Goal: Navigation & Orientation: Find specific page/section

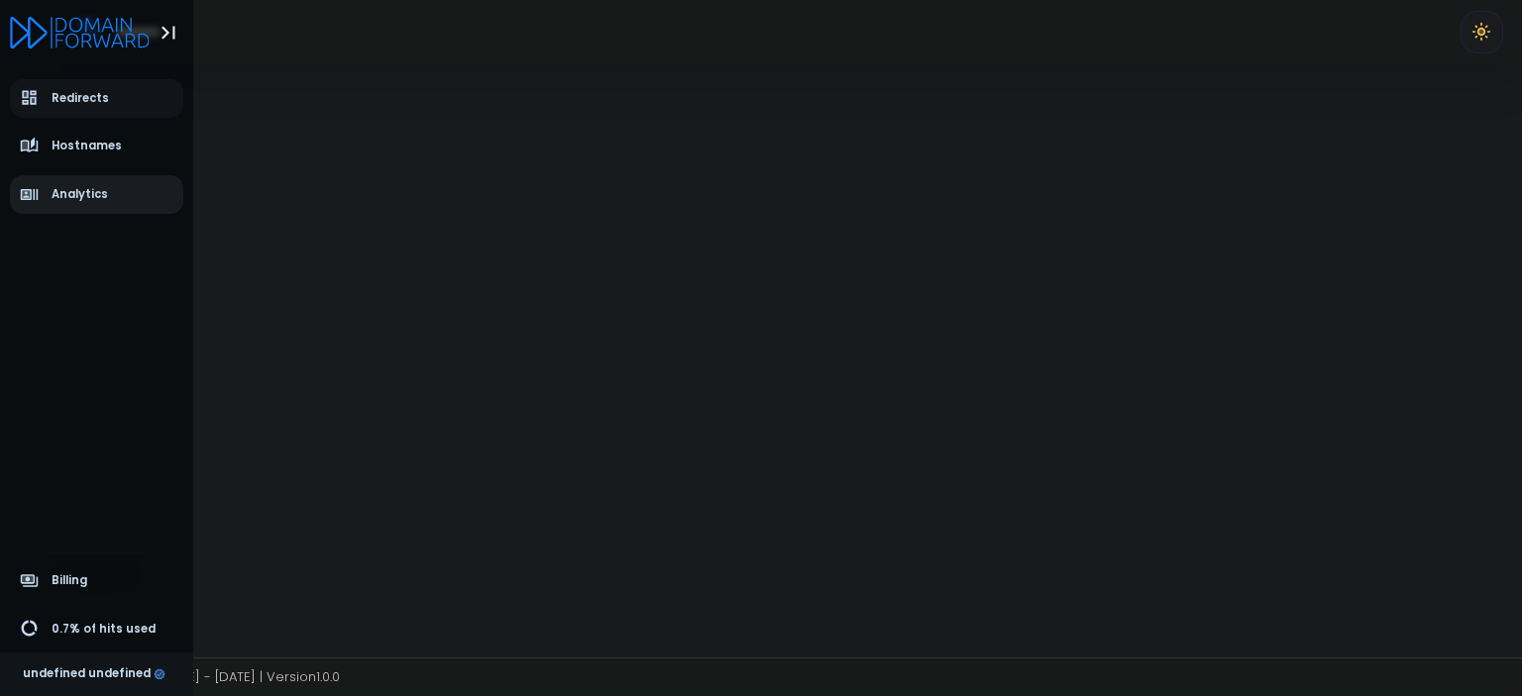
click at [53, 194] on span "Analytics" at bounding box center [64, 195] width 89 height 20
click at [67, 141] on span "Hostnames" at bounding box center [87, 146] width 70 height 17
click at [82, 100] on span "Redirects" at bounding box center [80, 98] width 57 height 17
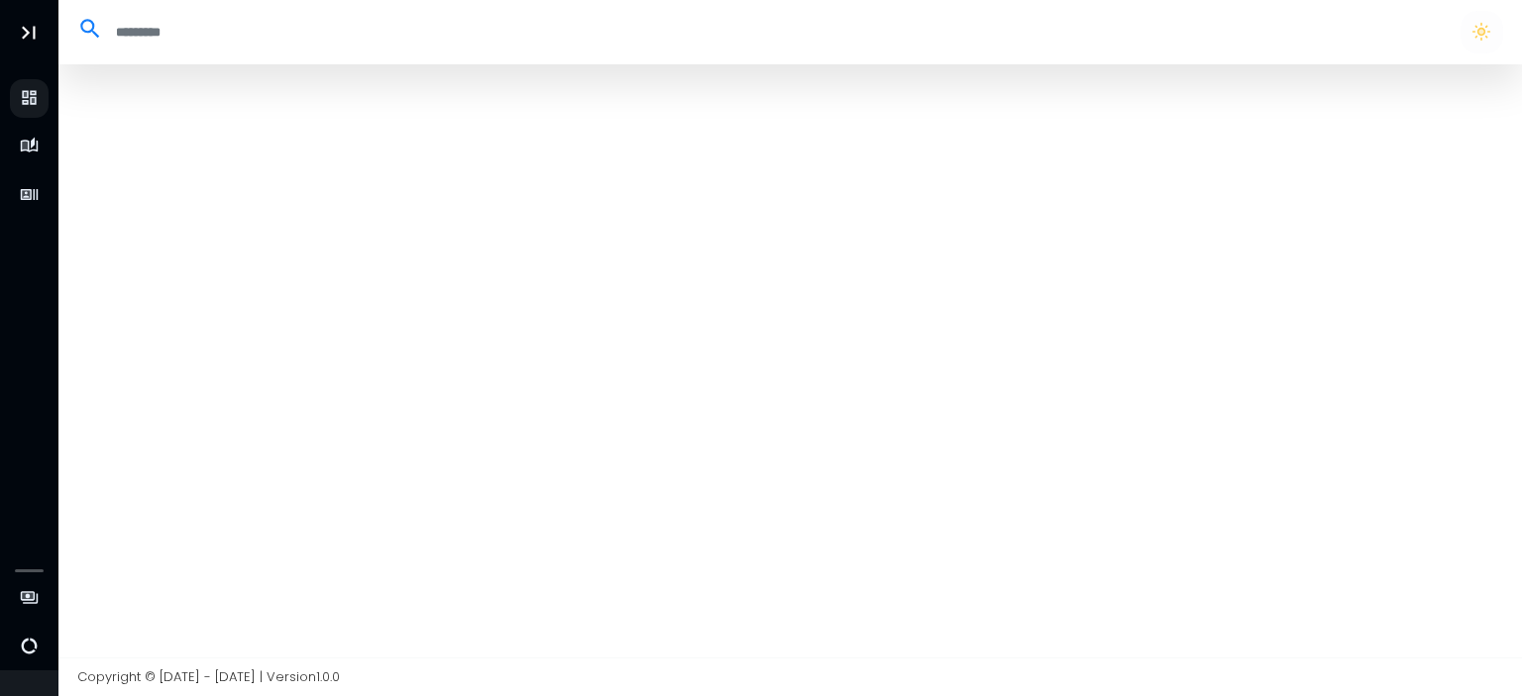
click at [98, 244] on div at bounding box center [790, 360] width 1464 height 593
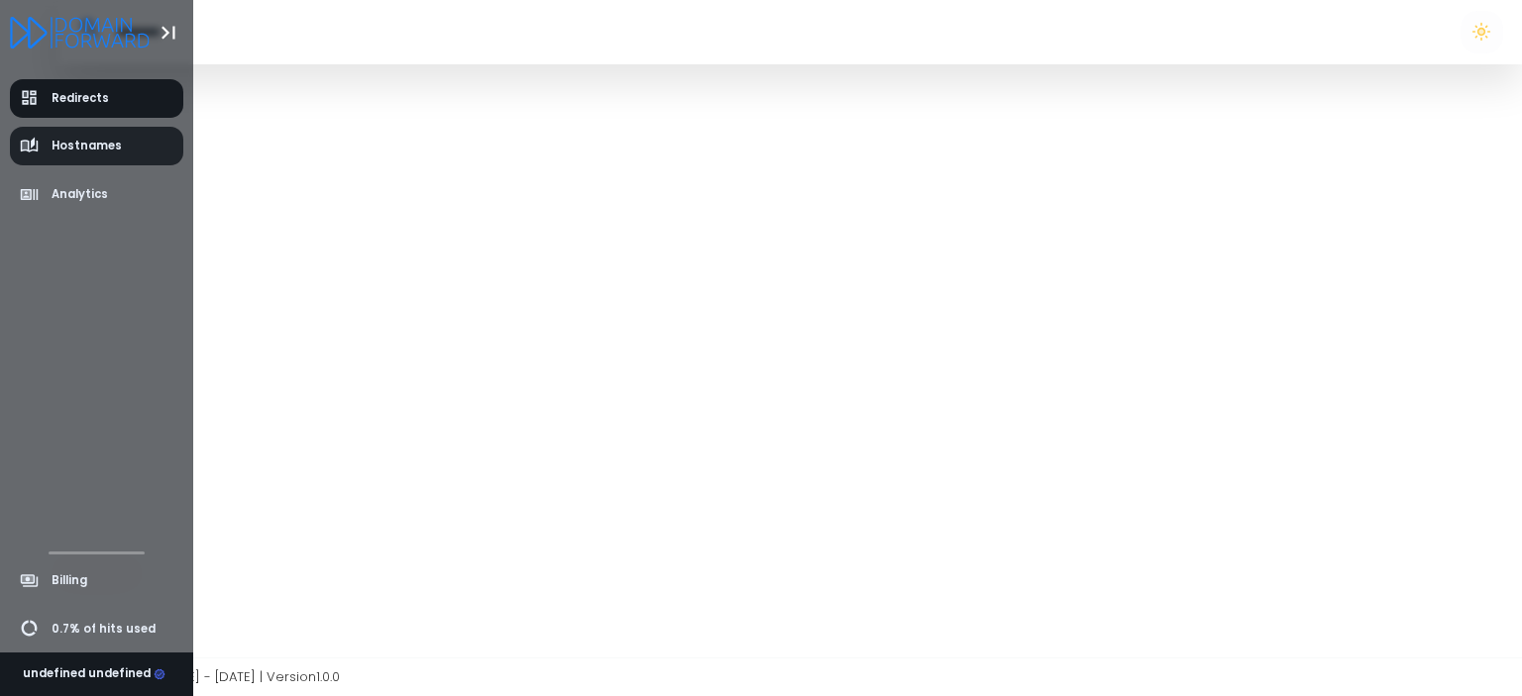
click at [15, 149] on link "Hostnames" at bounding box center [97, 146] width 174 height 39
click at [30, 93] on icon "aside-dashboard" at bounding box center [30, 98] width 20 height 20
click at [100, 26] on icon "Logo" at bounding box center [80, 33] width 140 height 32
click at [38, 38] on icon "Logo" at bounding box center [80, 33] width 140 height 32
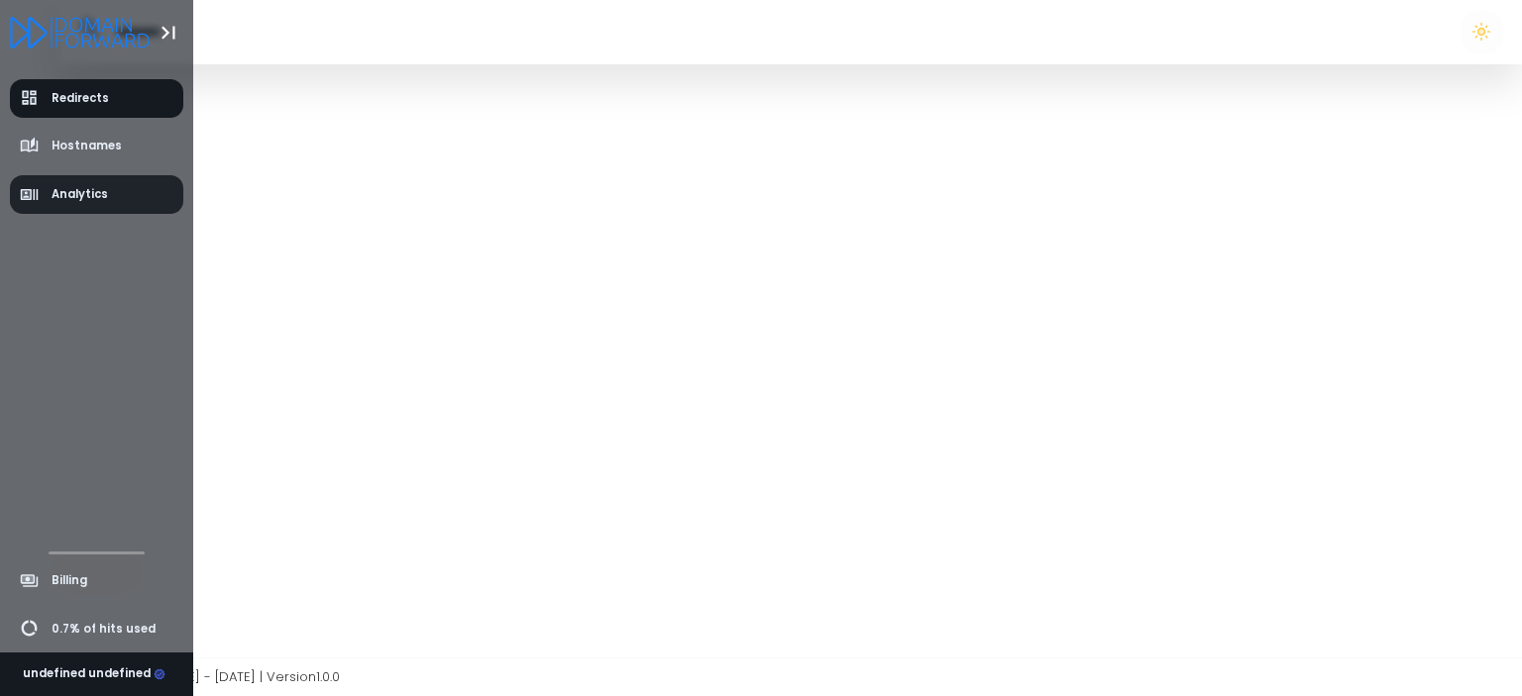
click at [77, 209] on link "Analytics" at bounding box center [97, 194] width 174 height 39
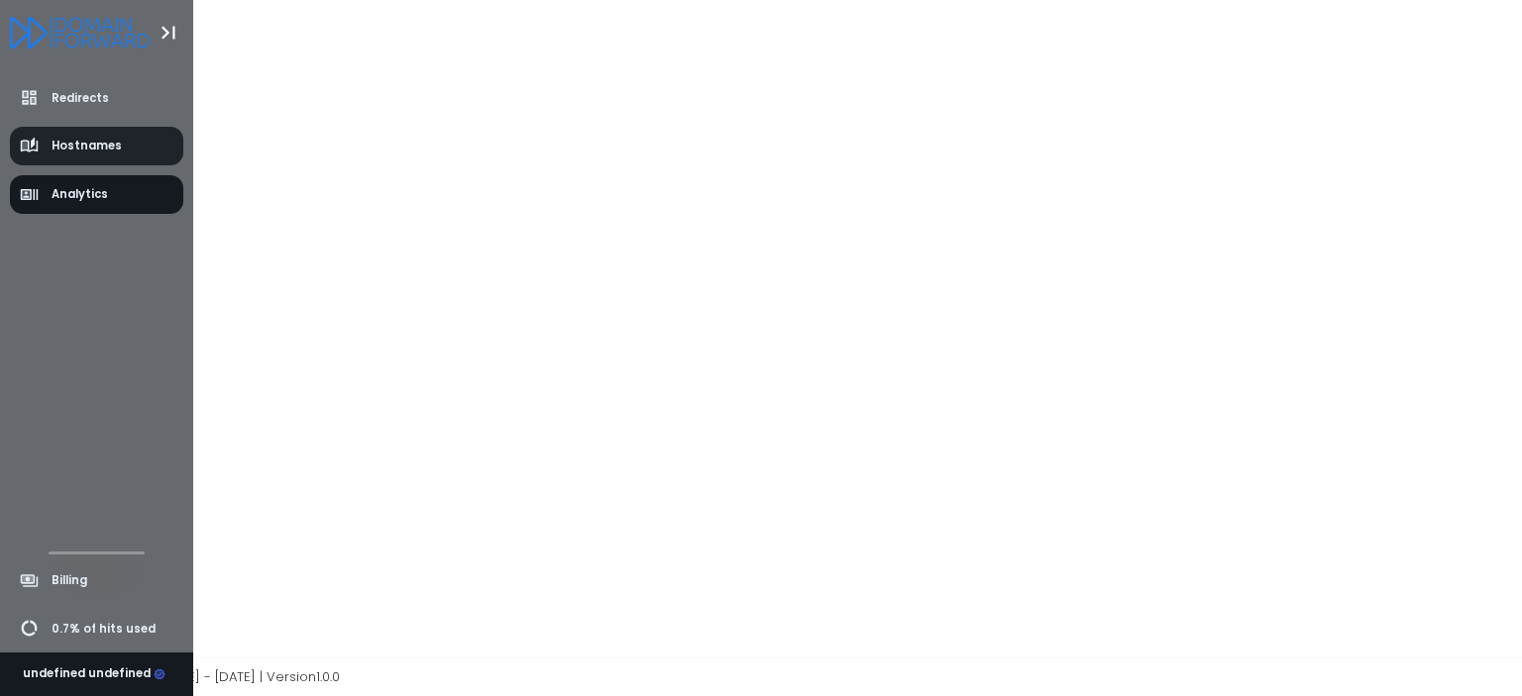
click at [85, 154] on span "Hostnames" at bounding box center [87, 146] width 70 height 17
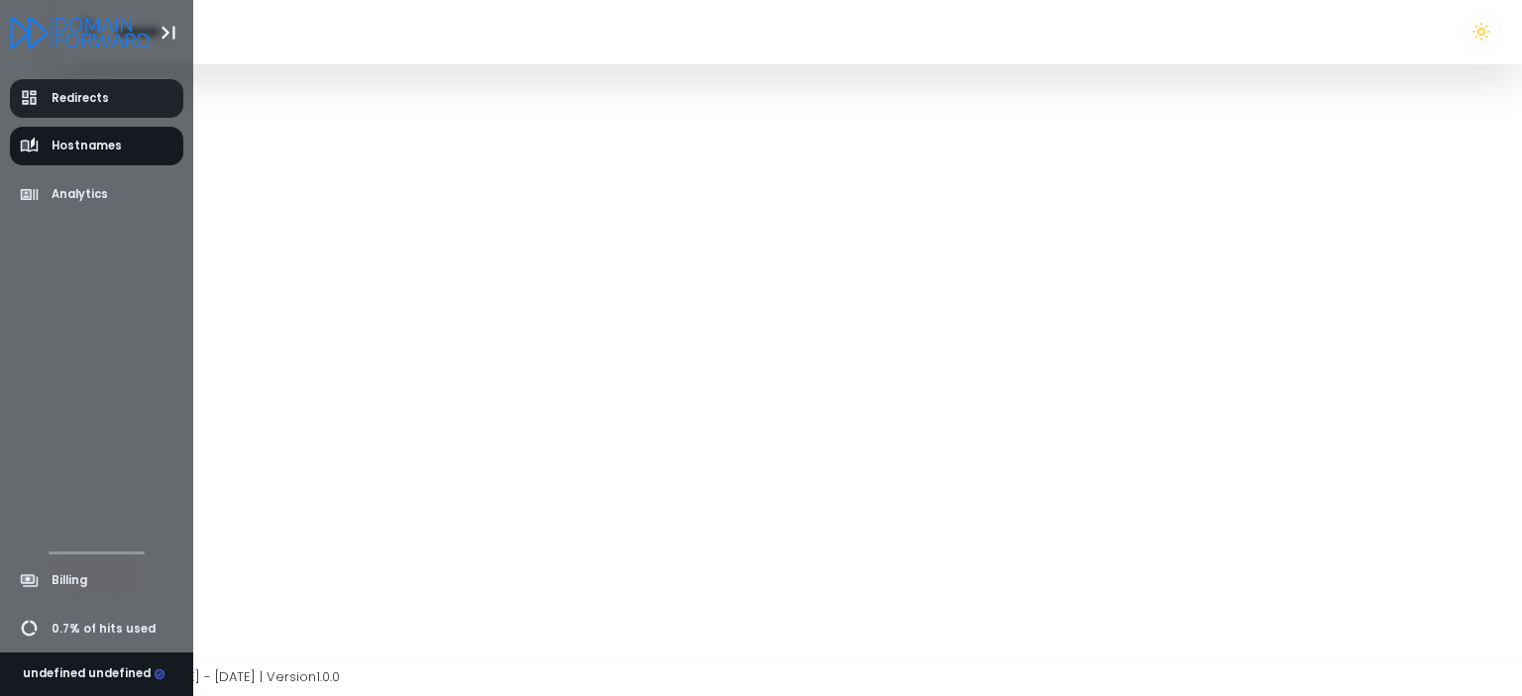
click at [64, 91] on span "Redirects" at bounding box center [80, 98] width 57 height 17
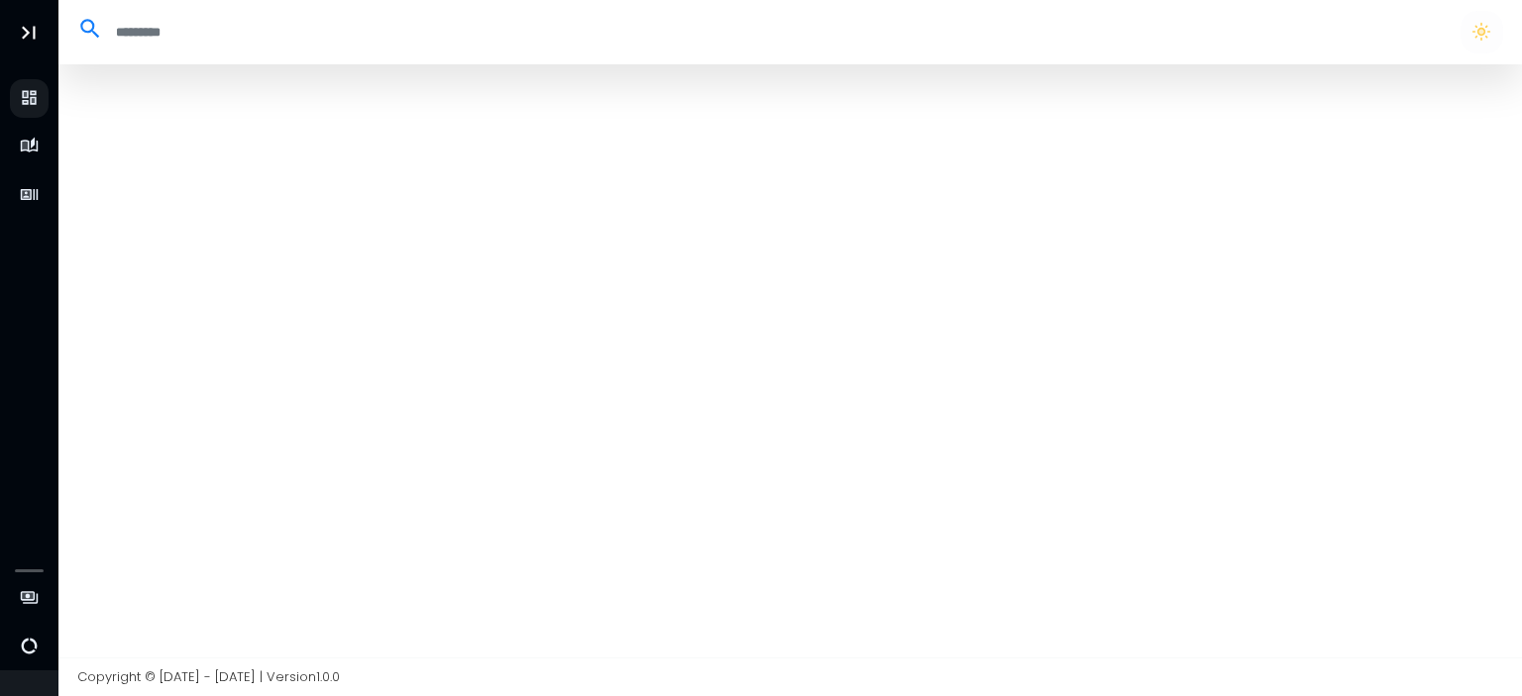
click at [1101, 27] on input "search" at bounding box center [772, 32] width 1338 height 33
click at [873, 241] on div at bounding box center [790, 360] width 1464 height 593
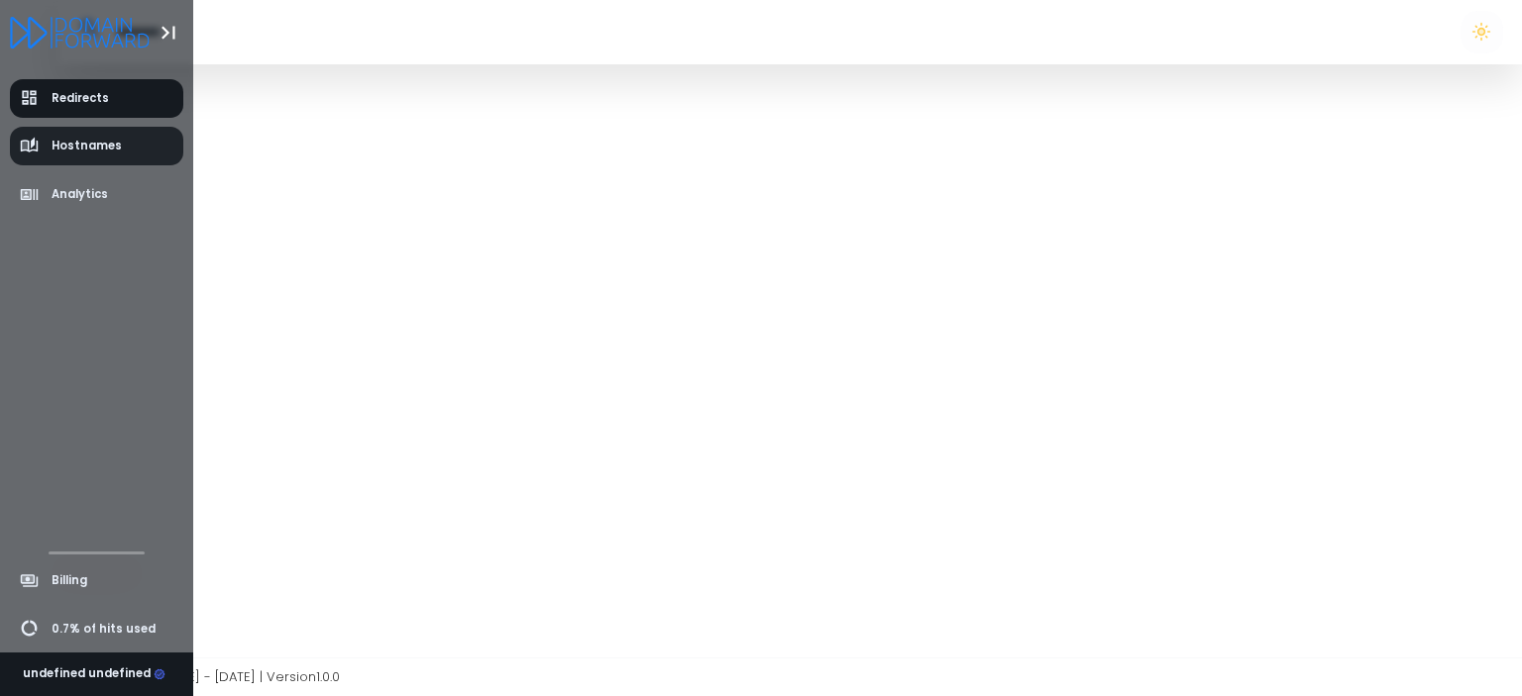
click at [35, 149] on icon "aside-dashboard" at bounding box center [30, 147] width 20 height 20
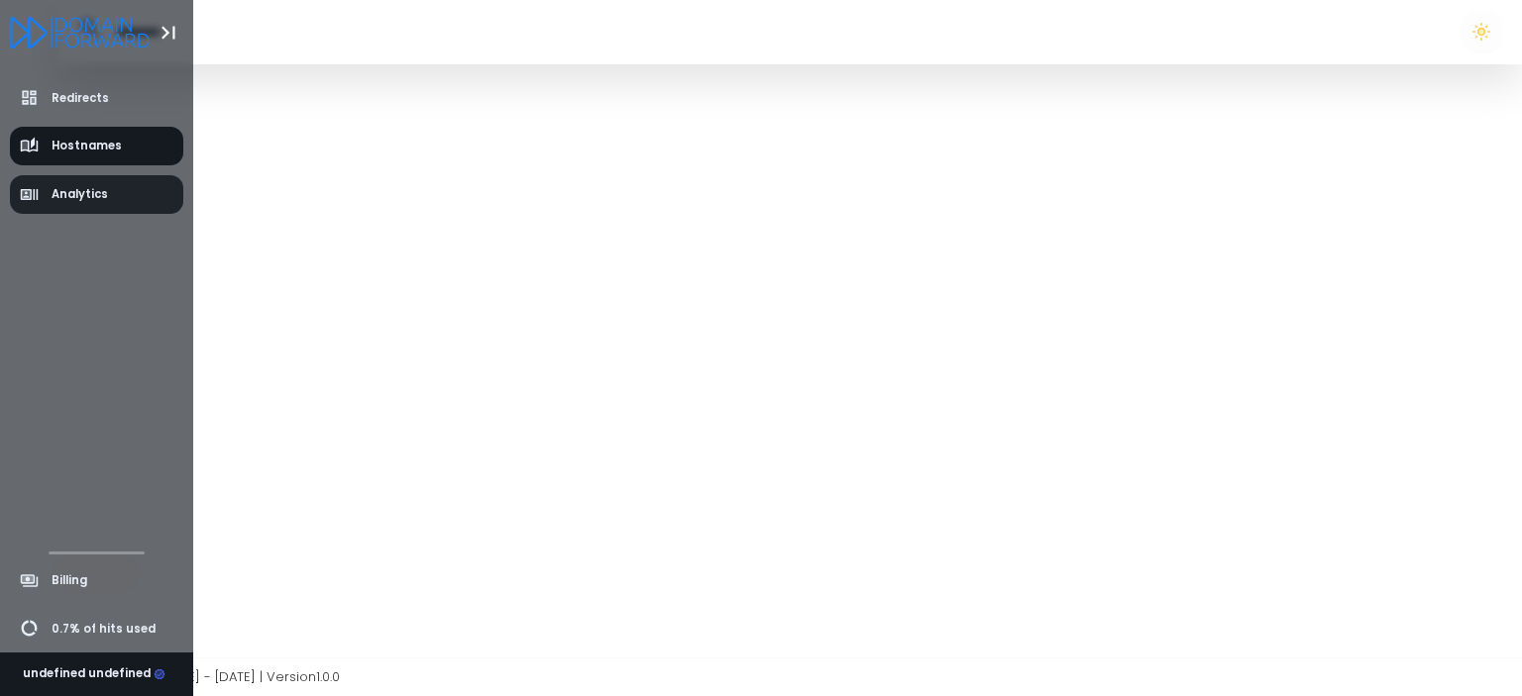
click at [47, 190] on span "Analytics" at bounding box center [64, 195] width 89 height 20
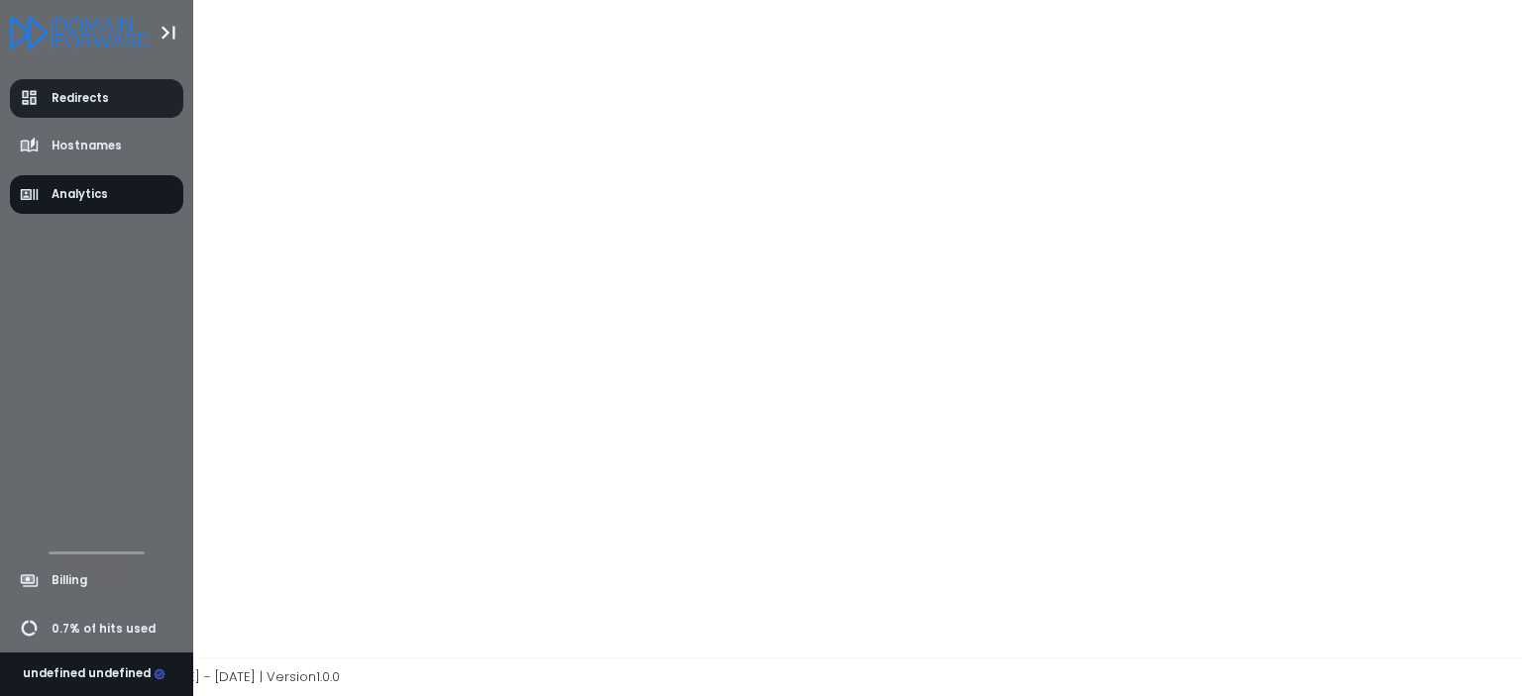
click at [27, 105] on icon "aside-dashboard" at bounding box center [29, 98] width 15 height 15
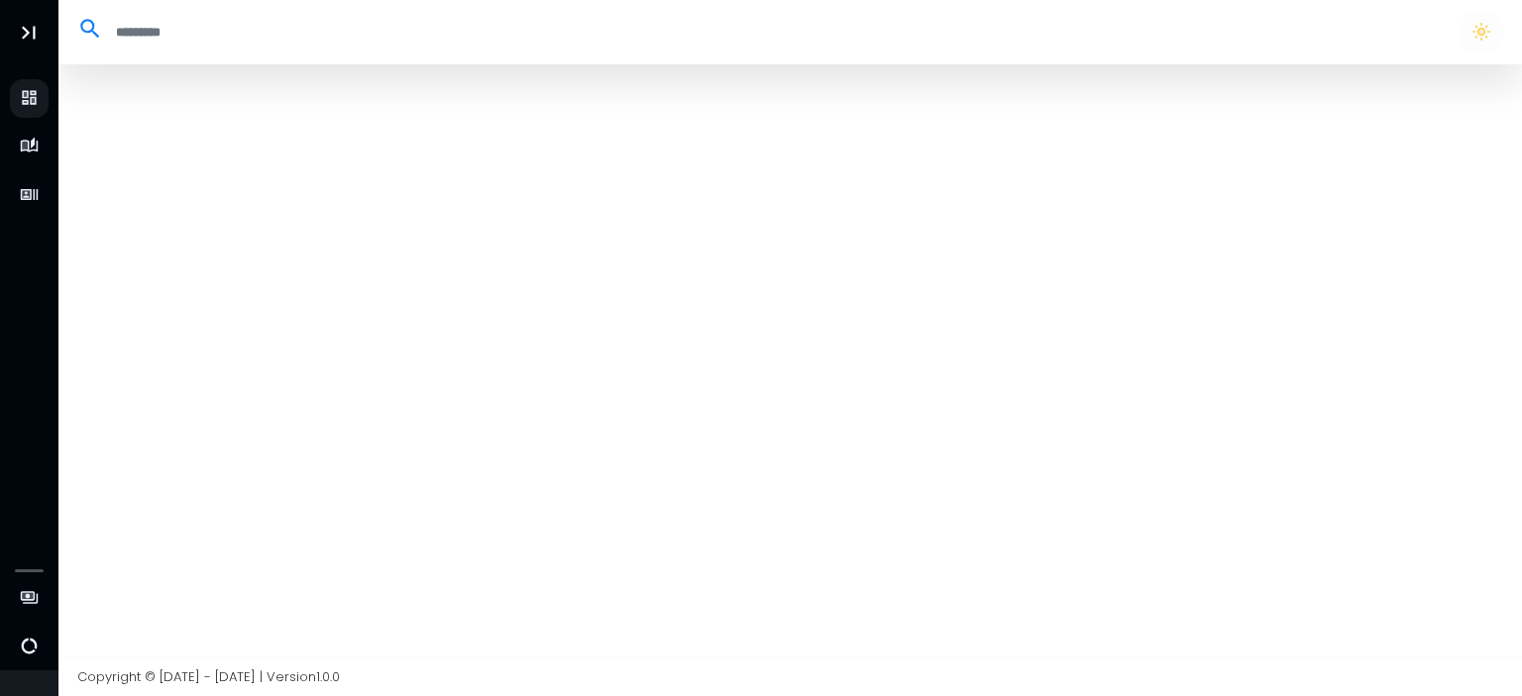
click at [561, 29] on input "search" at bounding box center [772, 32] width 1338 height 33
click at [1479, 31] on button "button" at bounding box center [1481, 32] width 42 height 42
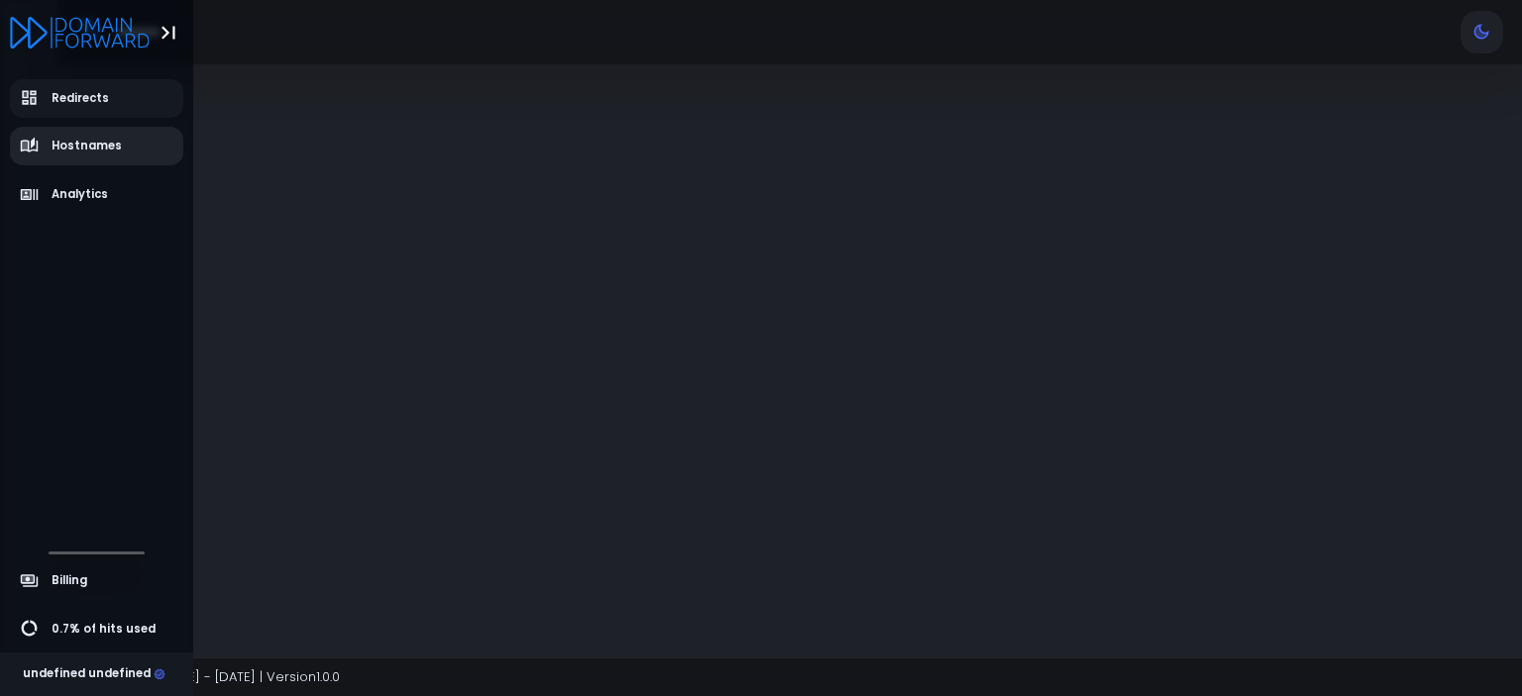
click at [32, 140] on icon "aside-dashboard" at bounding box center [30, 147] width 20 height 20
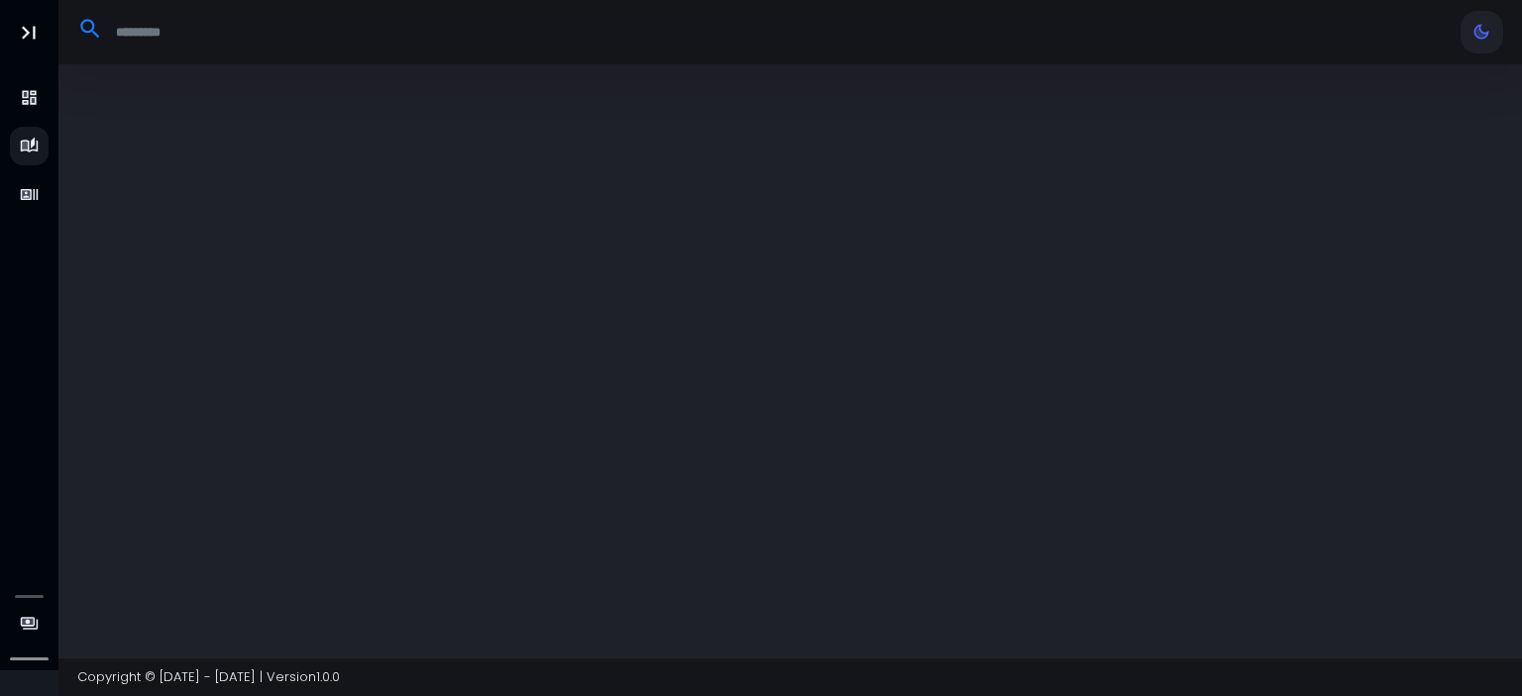
select select "**"
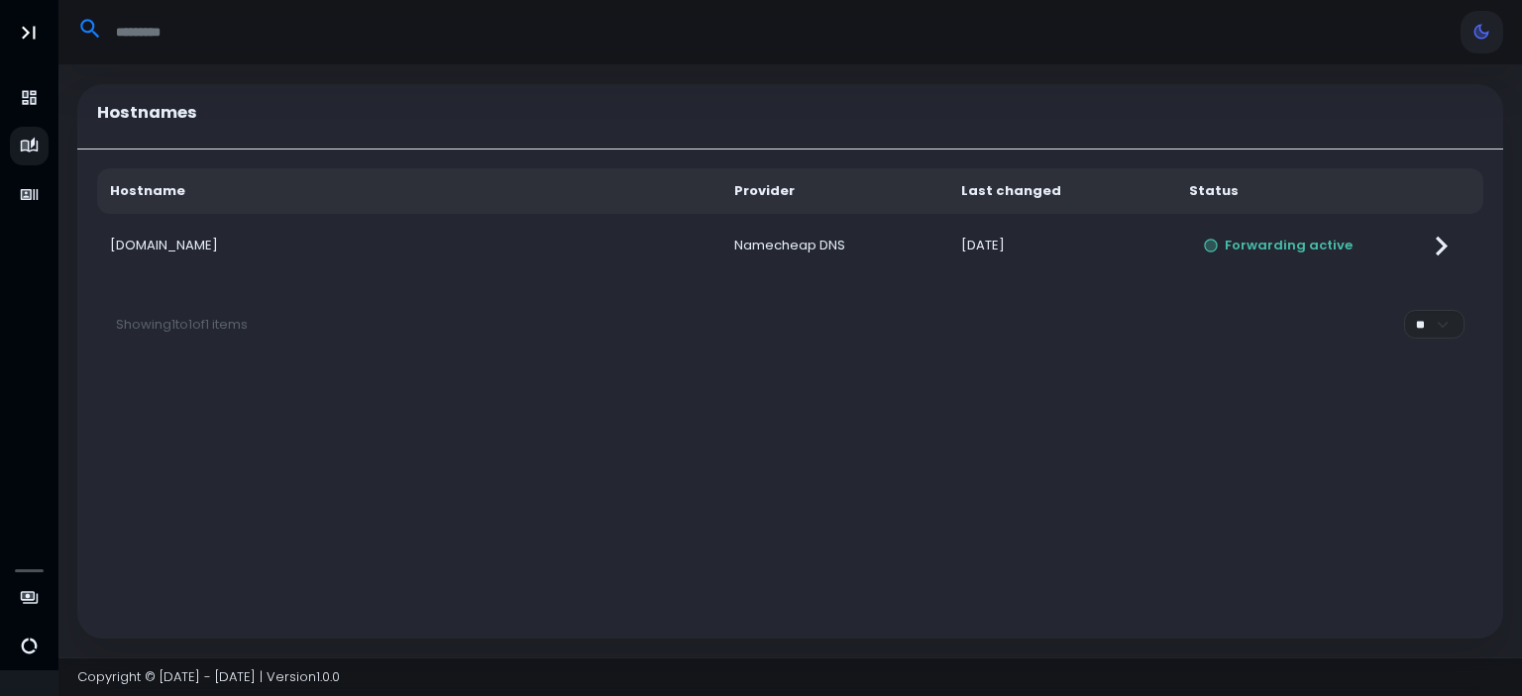
click at [1443, 252] on icon at bounding box center [1441, 246] width 39 height 39
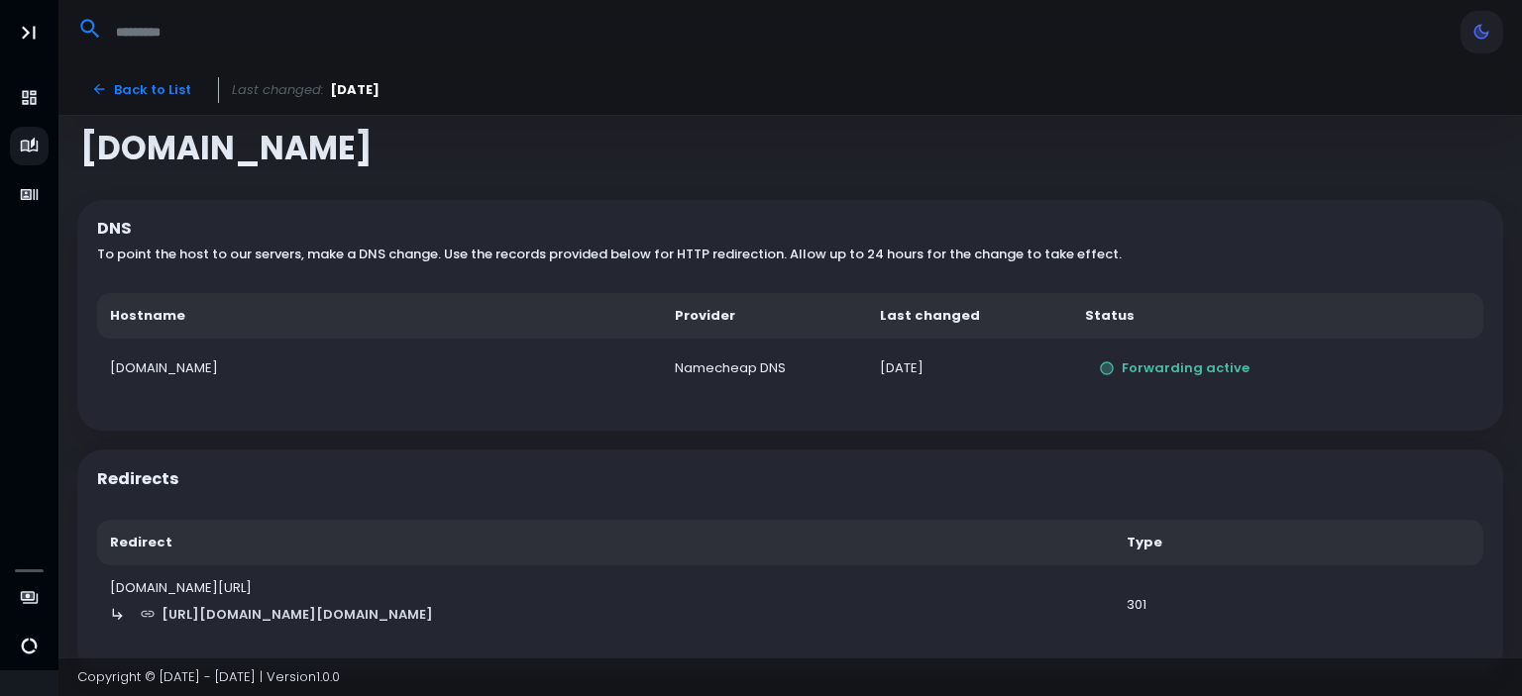
scroll to position [37, 0]
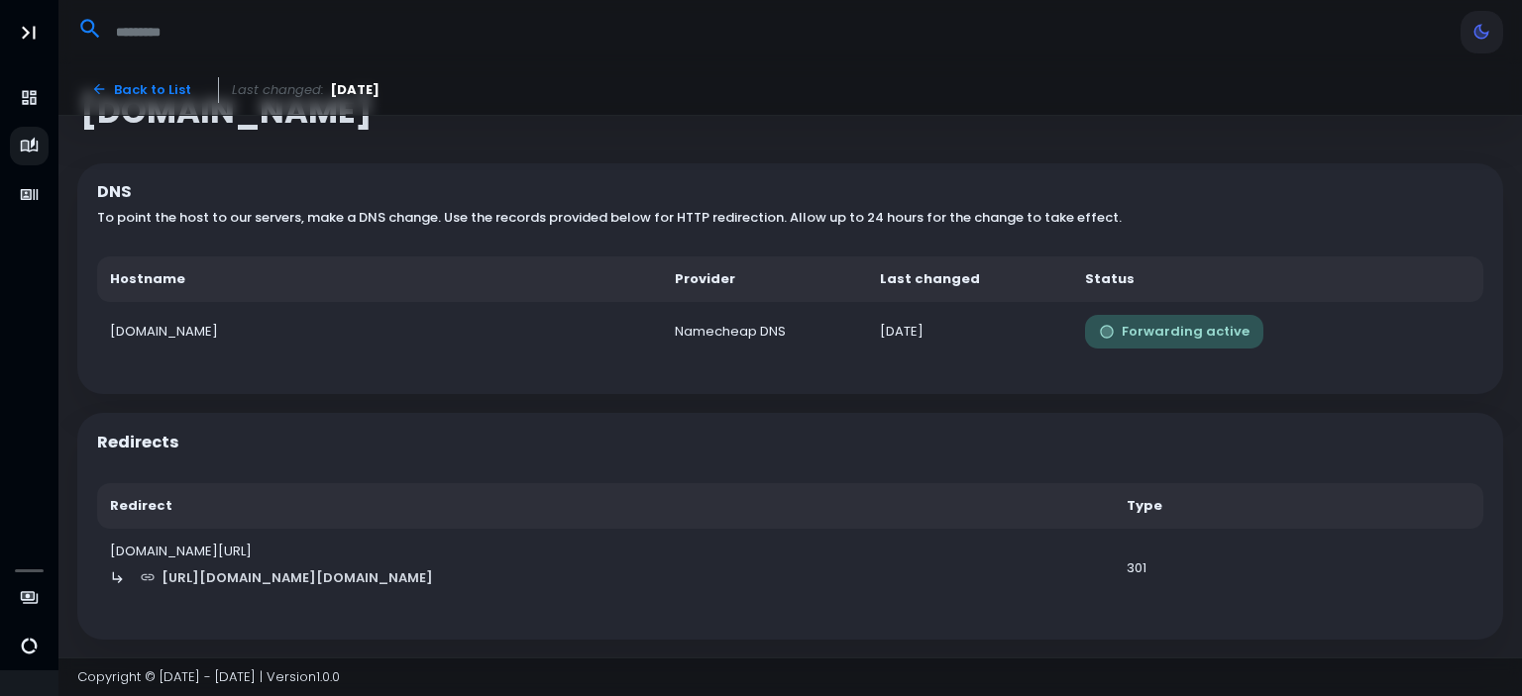
click at [1191, 321] on button "Forwarding active" at bounding box center [1174, 332] width 178 height 35
click at [1163, 343] on button "Forwarding active" at bounding box center [1174, 332] width 178 height 35
drag, startPoint x: 219, startPoint y: 360, endPoint x: 217, endPoint y: 321, distance: 38.7
click at [223, 343] on div "DNS To point the host to our servers, make a DNS change. Use the records provid…" at bounding box center [789, 278] width 1425 height 231
click at [217, 321] on td "accentmentorship.com" at bounding box center [379, 332] width 565 height 60
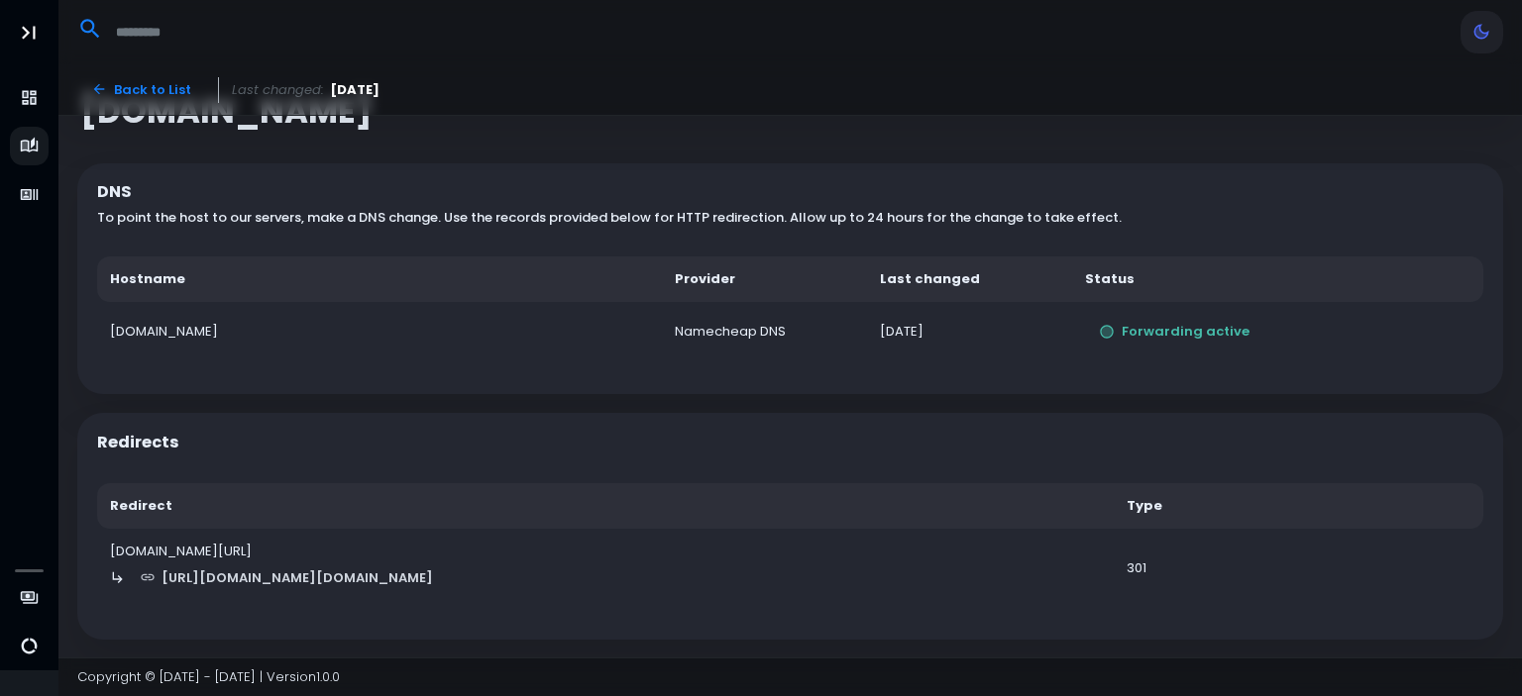
click at [210, 350] on td "accentmentorship.com" at bounding box center [379, 332] width 565 height 60
click at [389, 580] on link "[URL][DOMAIN_NAME][DOMAIN_NAME]" at bounding box center [287, 578] width 322 height 35
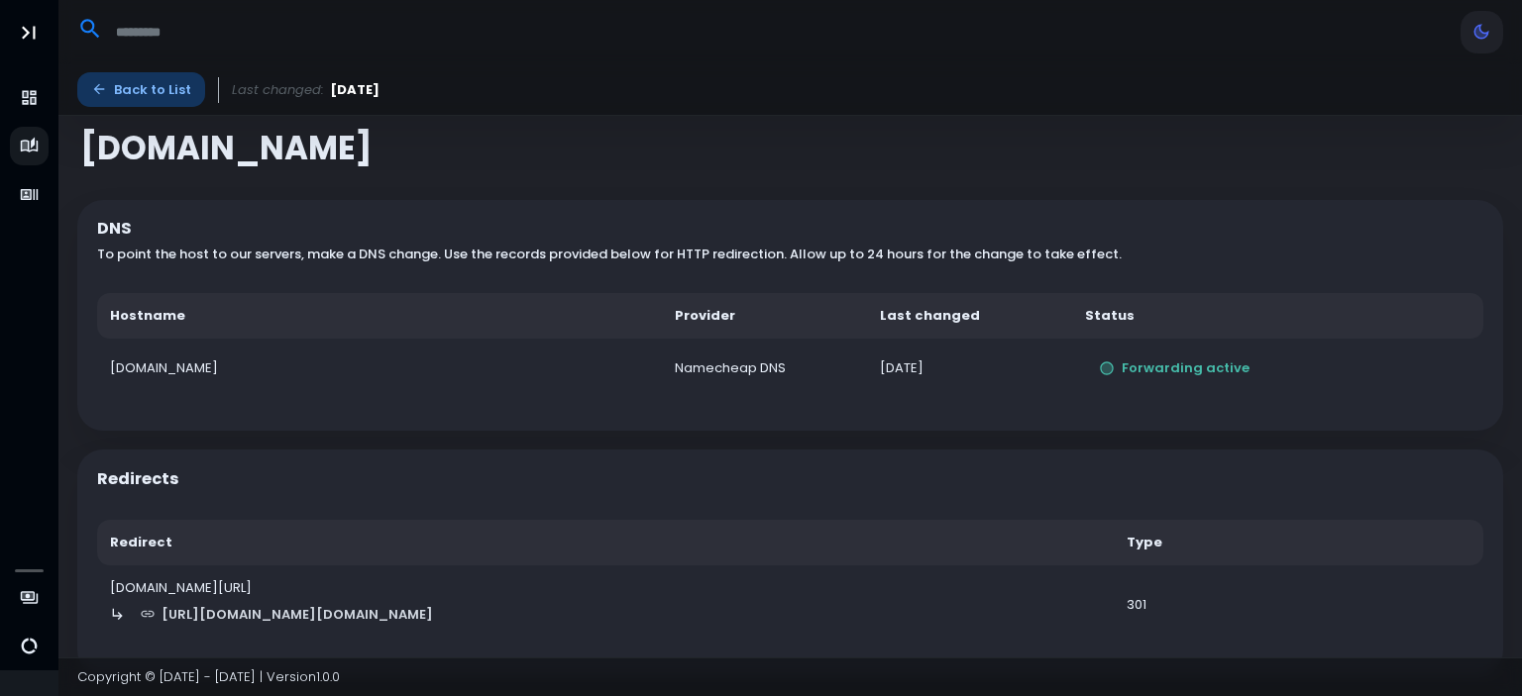
click at [157, 88] on link "Back to List" at bounding box center [141, 89] width 128 height 35
select select "**"
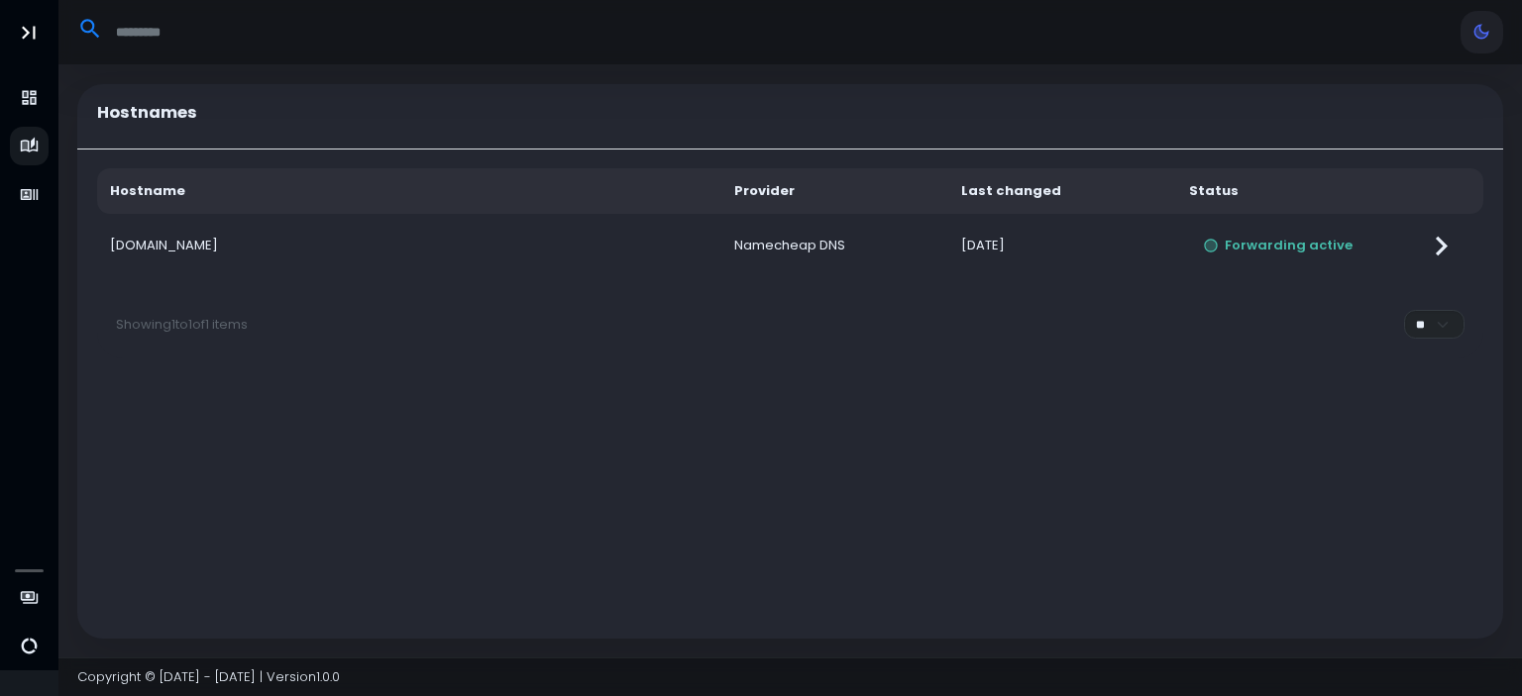
click at [1430, 243] on icon at bounding box center [1441, 246] width 39 height 39
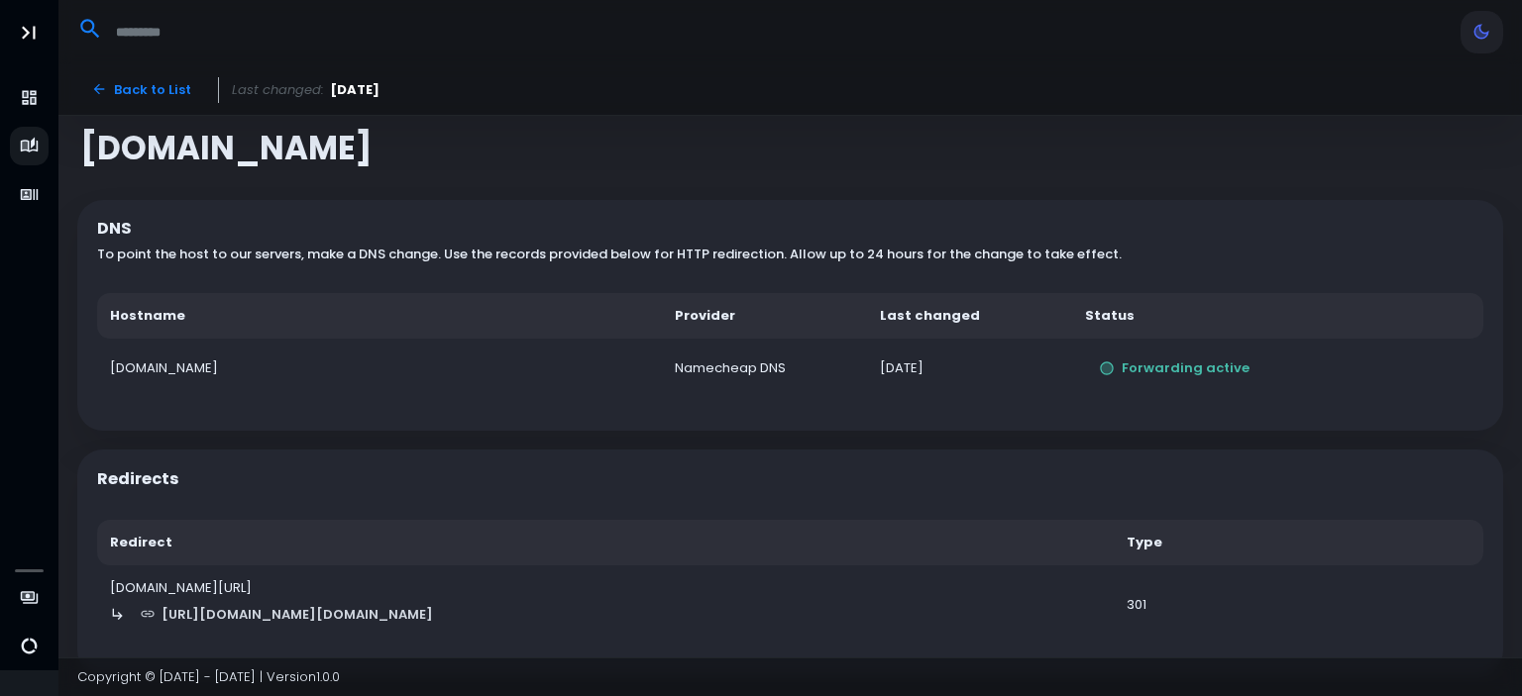
scroll to position [37, 0]
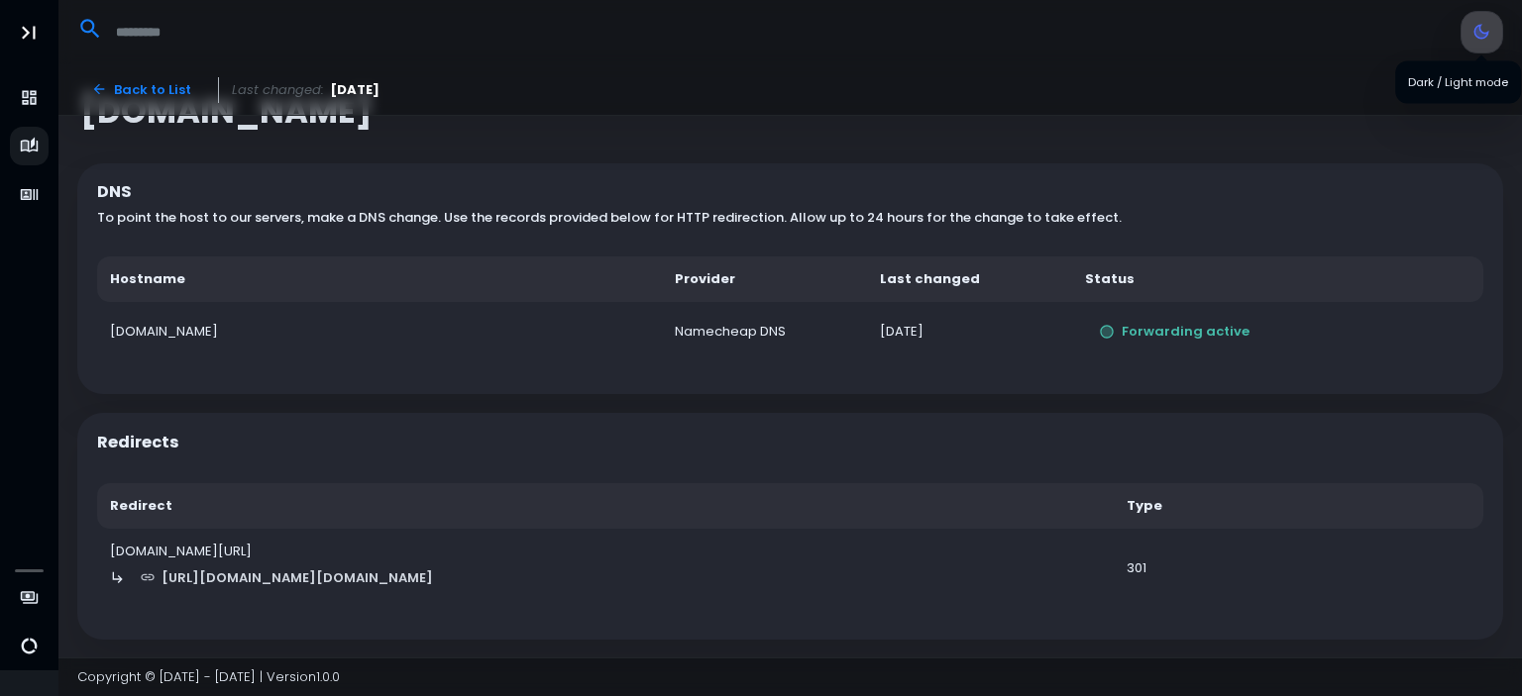
click at [1492, 15] on button "button" at bounding box center [1481, 32] width 42 height 42
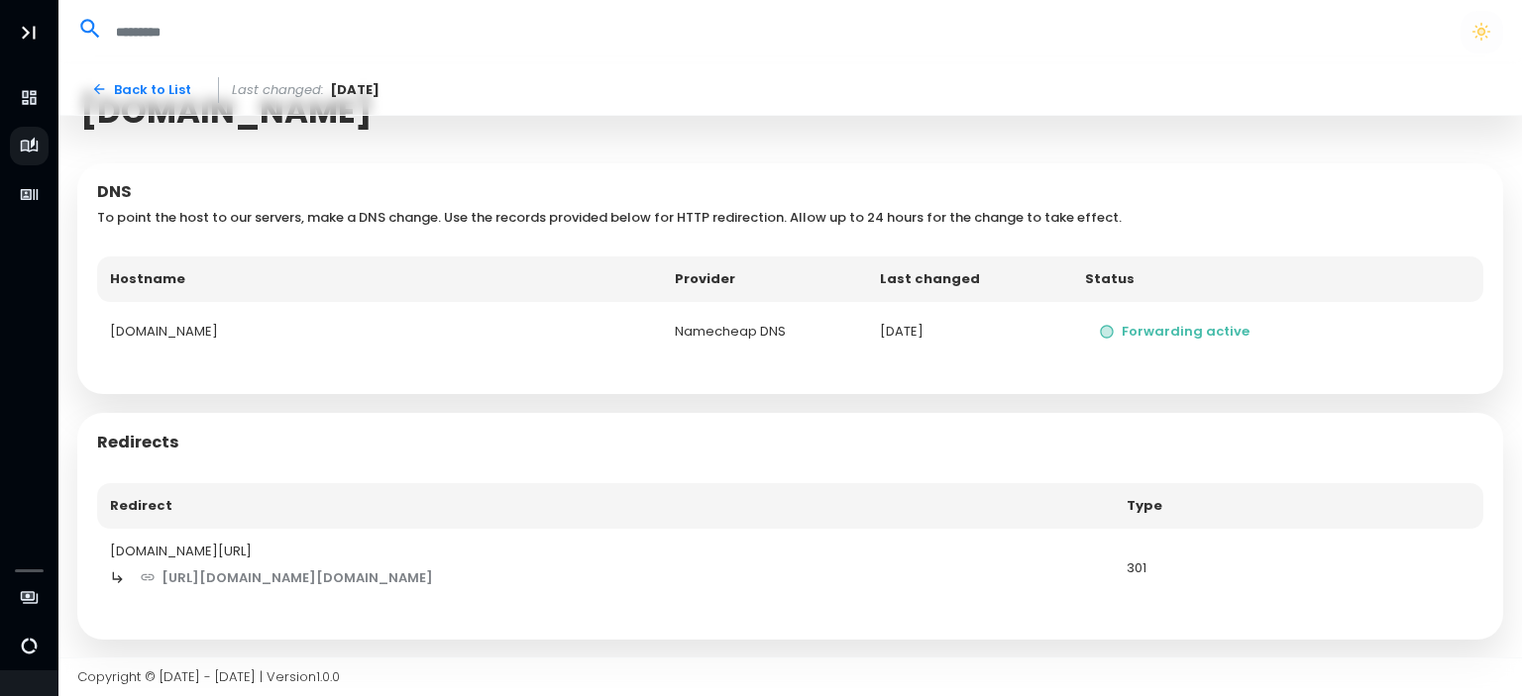
click at [767, 340] on td "Namecheap DNS" at bounding box center [764, 332] width 205 height 60
drag, startPoint x: 521, startPoint y: 332, endPoint x: 240, endPoint y: 278, distance: 286.4
click at [264, 278] on table "Hostname Provider Last changed Status accentmentorship.com Namecheap DNS 7 days…" at bounding box center [790, 309] width 1387 height 105
click at [198, 280] on th "Hostname" at bounding box center [379, 280] width 565 height 46
click at [240, 549] on div "accentmentorship.com/" at bounding box center [605, 552] width 991 height 20
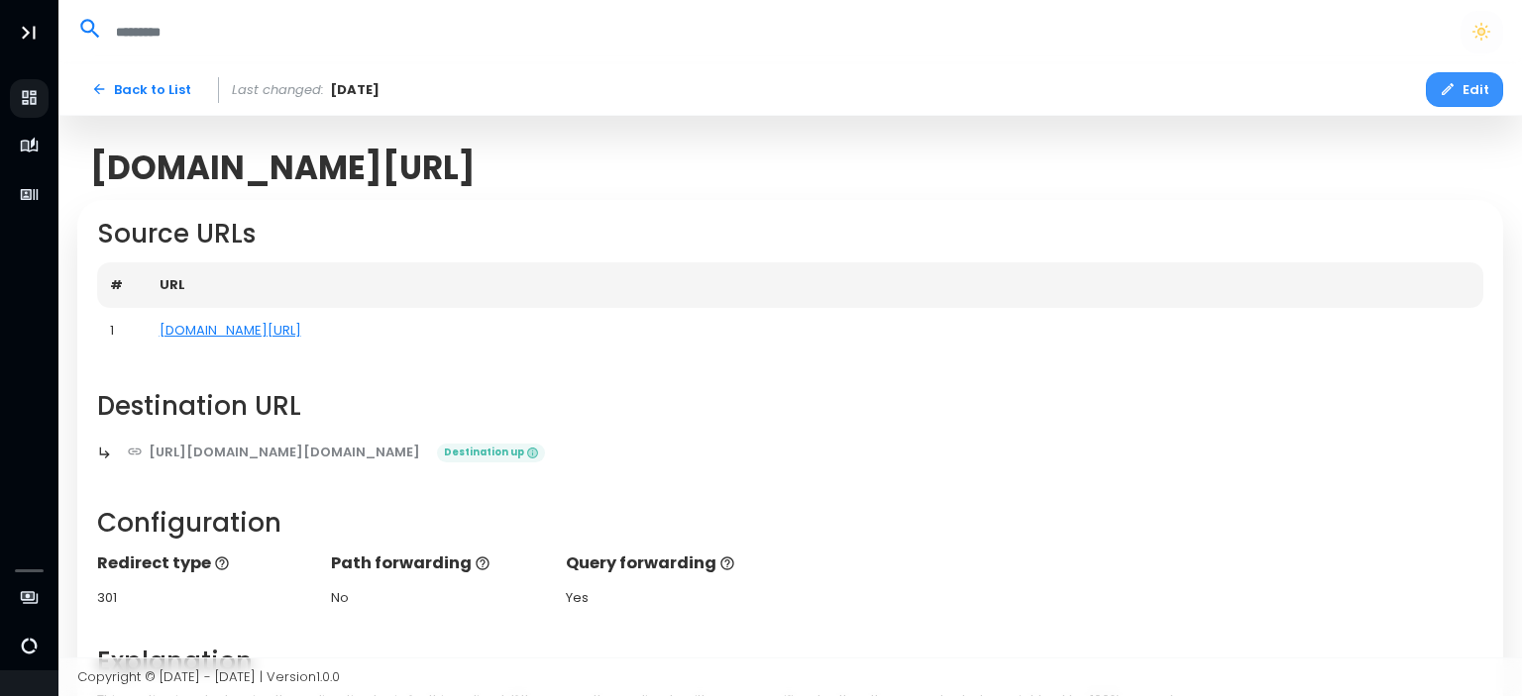
click at [1452, 86] on icon "button" at bounding box center [1447, 89] width 12 height 12
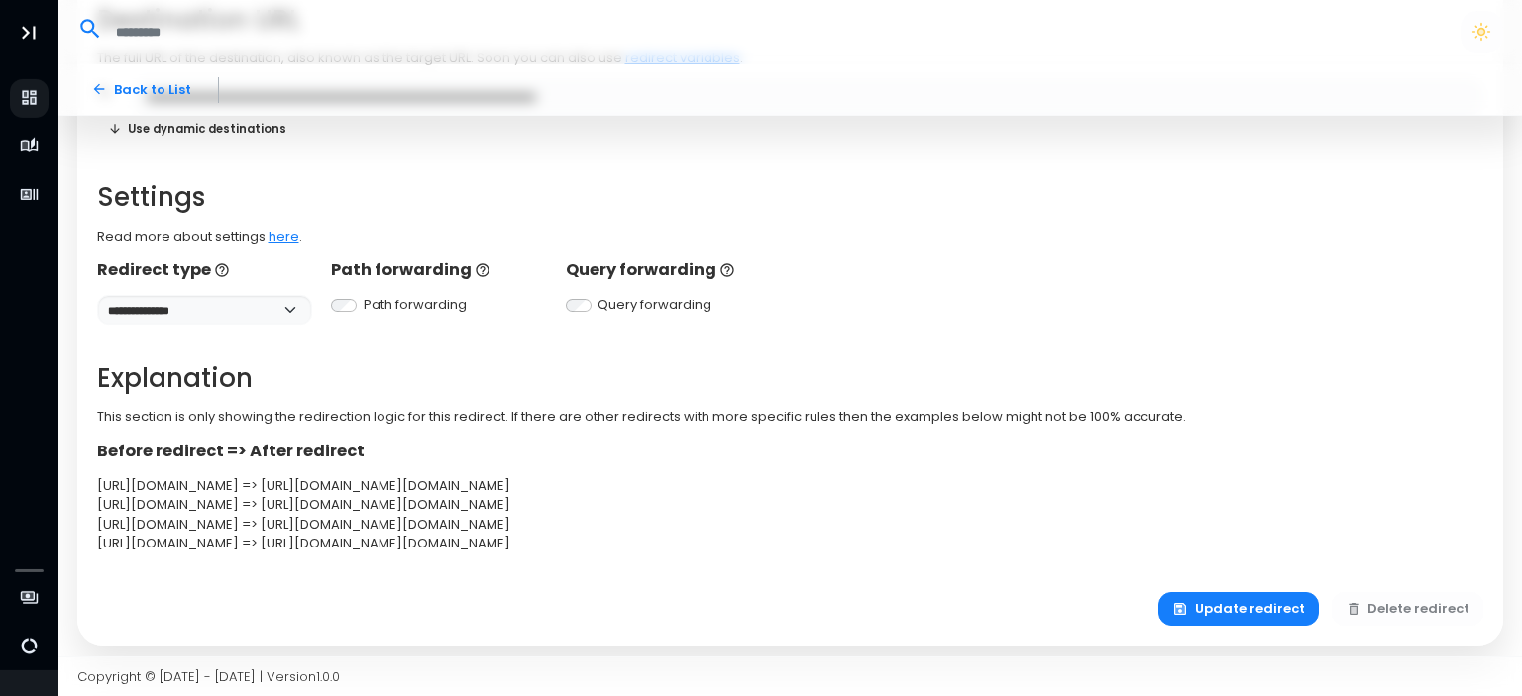
scroll to position [446, 0]
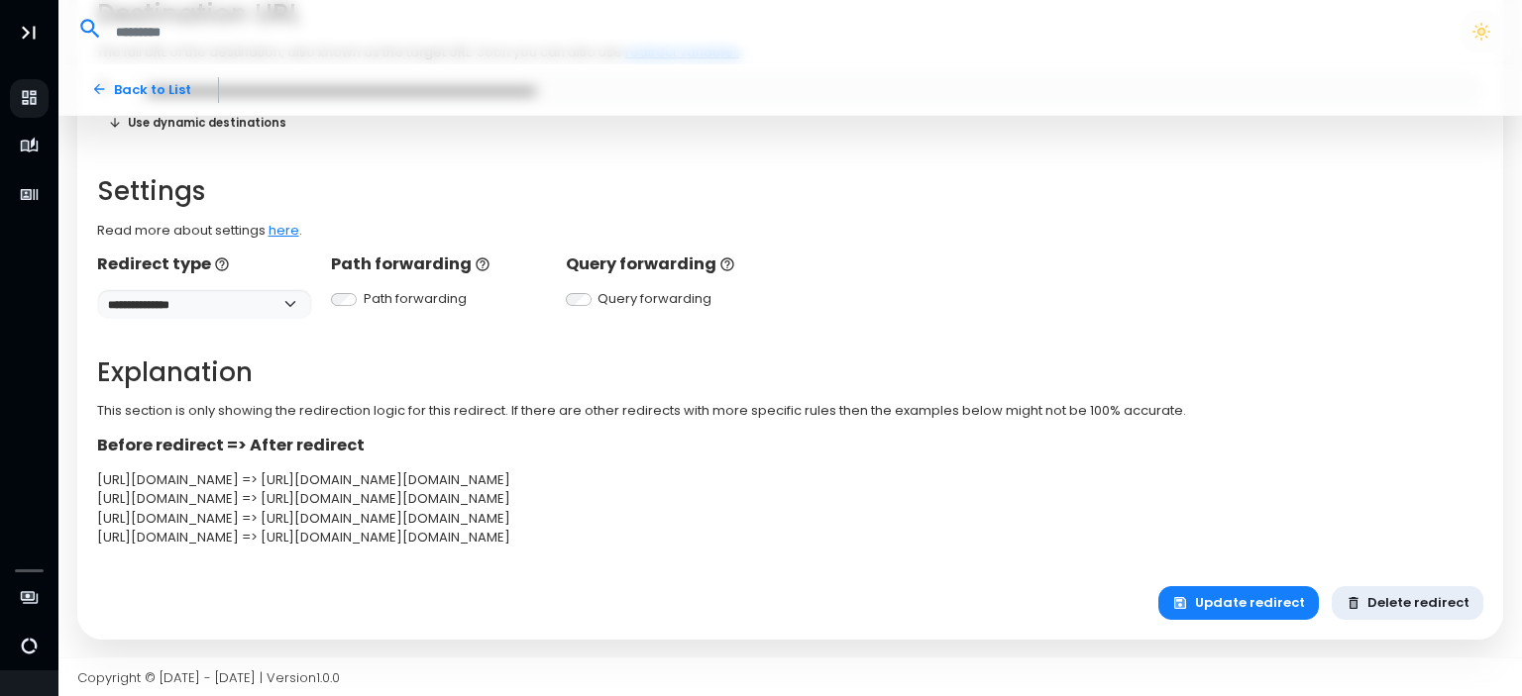
click at [1461, 603] on button "Delete redirect" at bounding box center [1407, 603] width 153 height 35
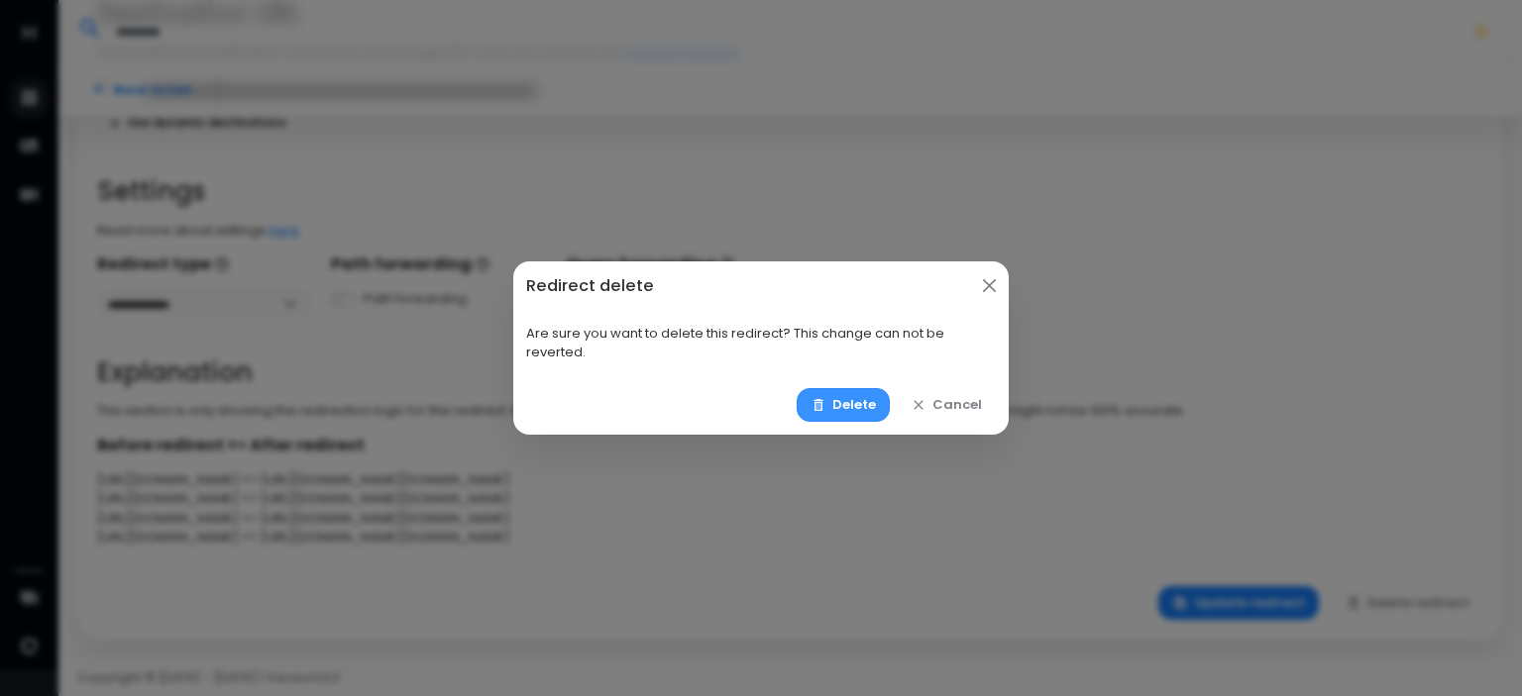
click at [835, 402] on button "Delete" at bounding box center [843, 405] width 94 height 35
click at [861, 401] on button "Delete" at bounding box center [843, 405] width 94 height 35
click at [849, 407] on button "Delete" at bounding box center [843, 405] width 94 height 35
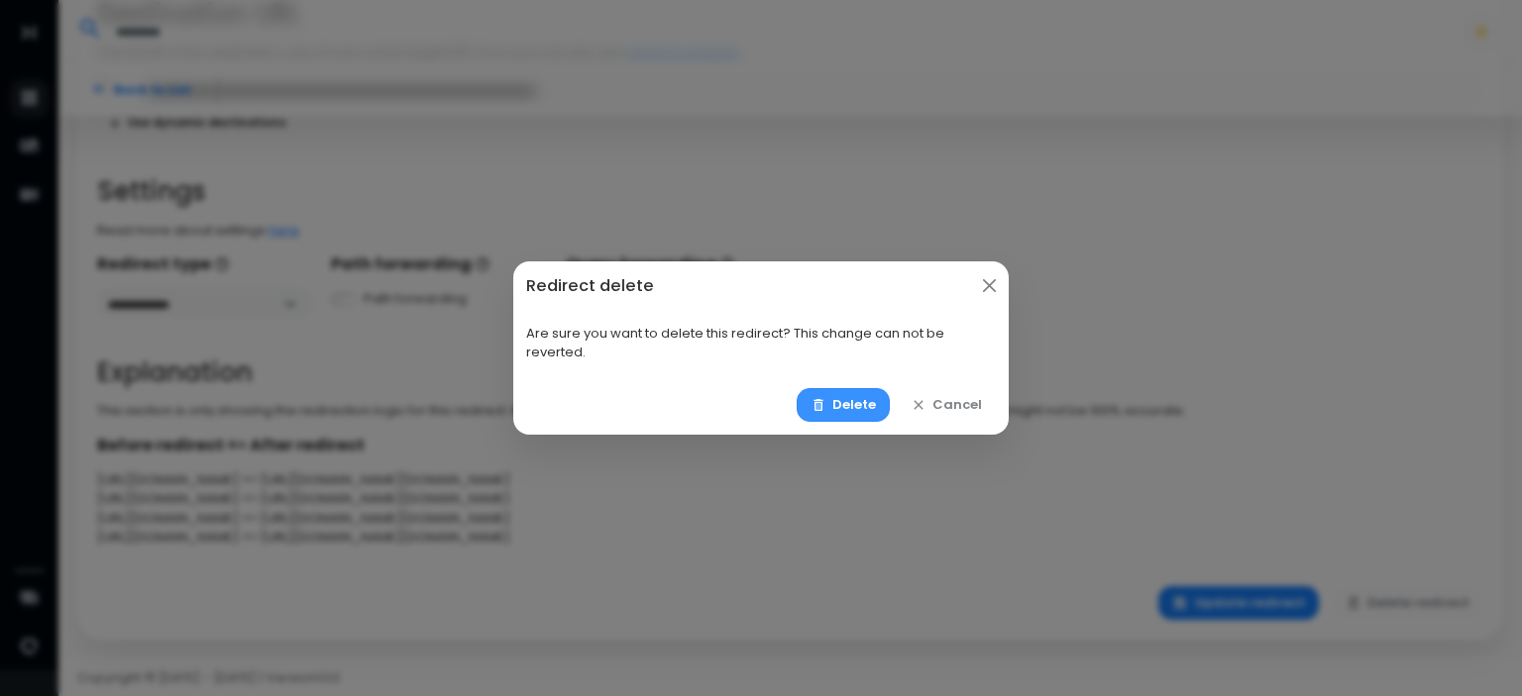
click at [849, 407] on button "Delete" at bounding box center [843, 405] width 94 height 35
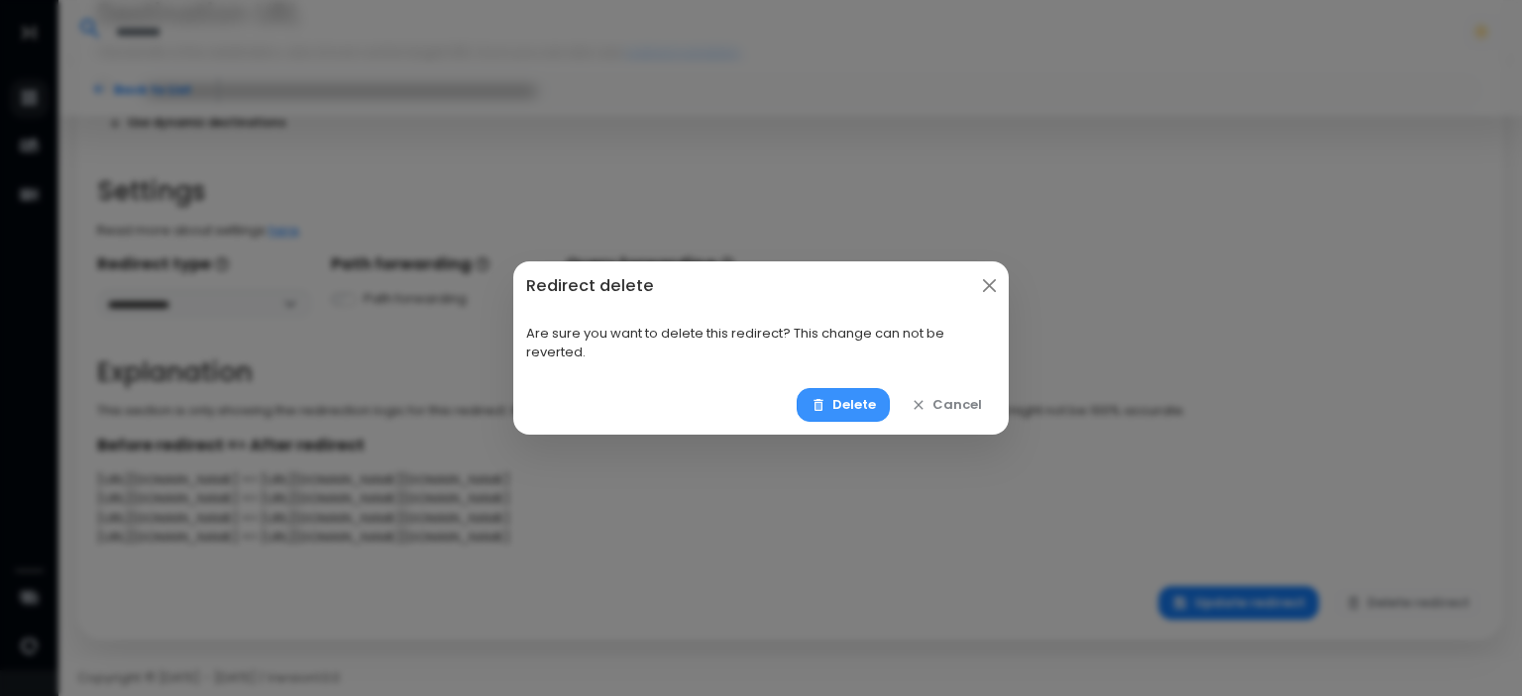
click at [849, 407] on button "Delete" at bounding box center [843, 405] width 94 height 35
click at [850, 407] on button "Delete" at bounding box center [843, 405] width 94 height 35
click at [962, 399] on button "Cancel" at bounding box center [947, 405] width 100 height 35
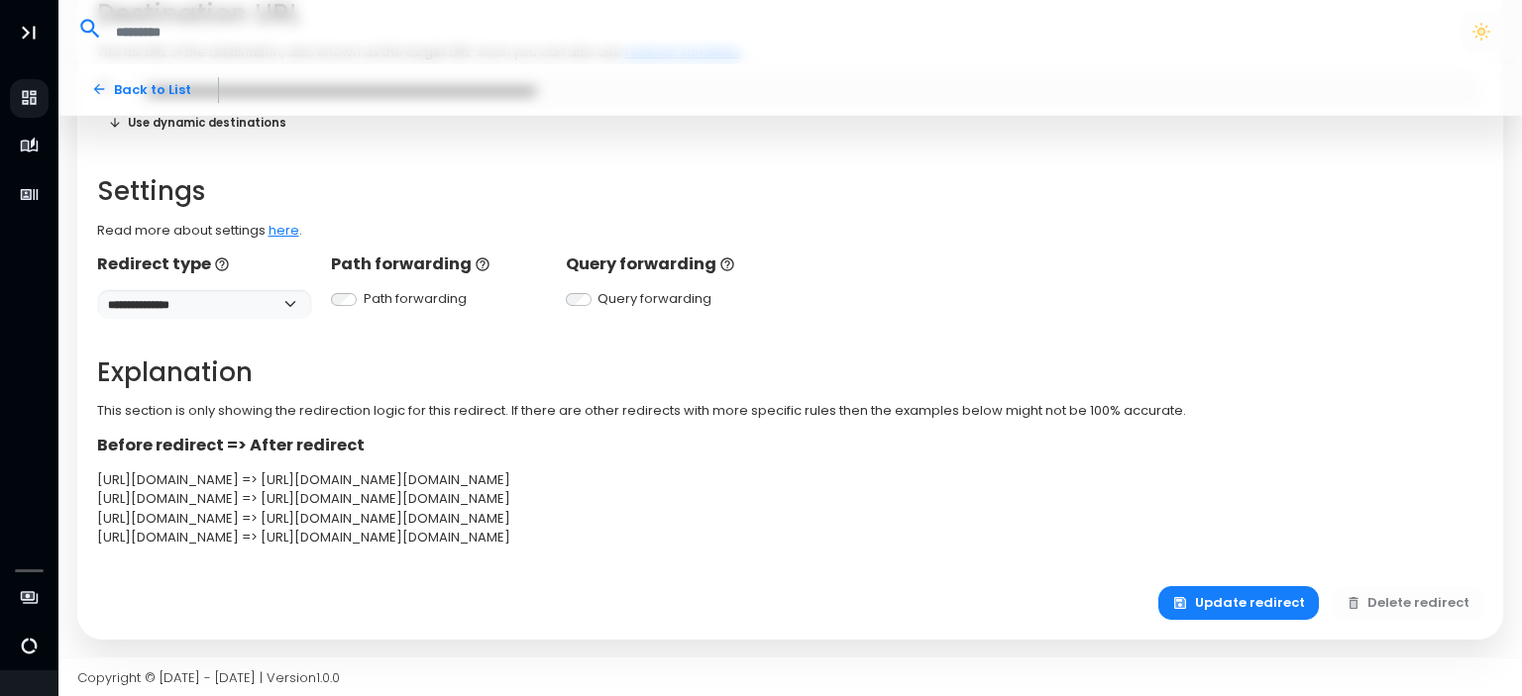
click at [1266, 438] on p "Before redirect => After redirect" at bounding box center [790, 446] width 1387 height 24
click at [1387, 612] on button "Delete redirect" at bounding box center [1407, 603] width 153 height 35
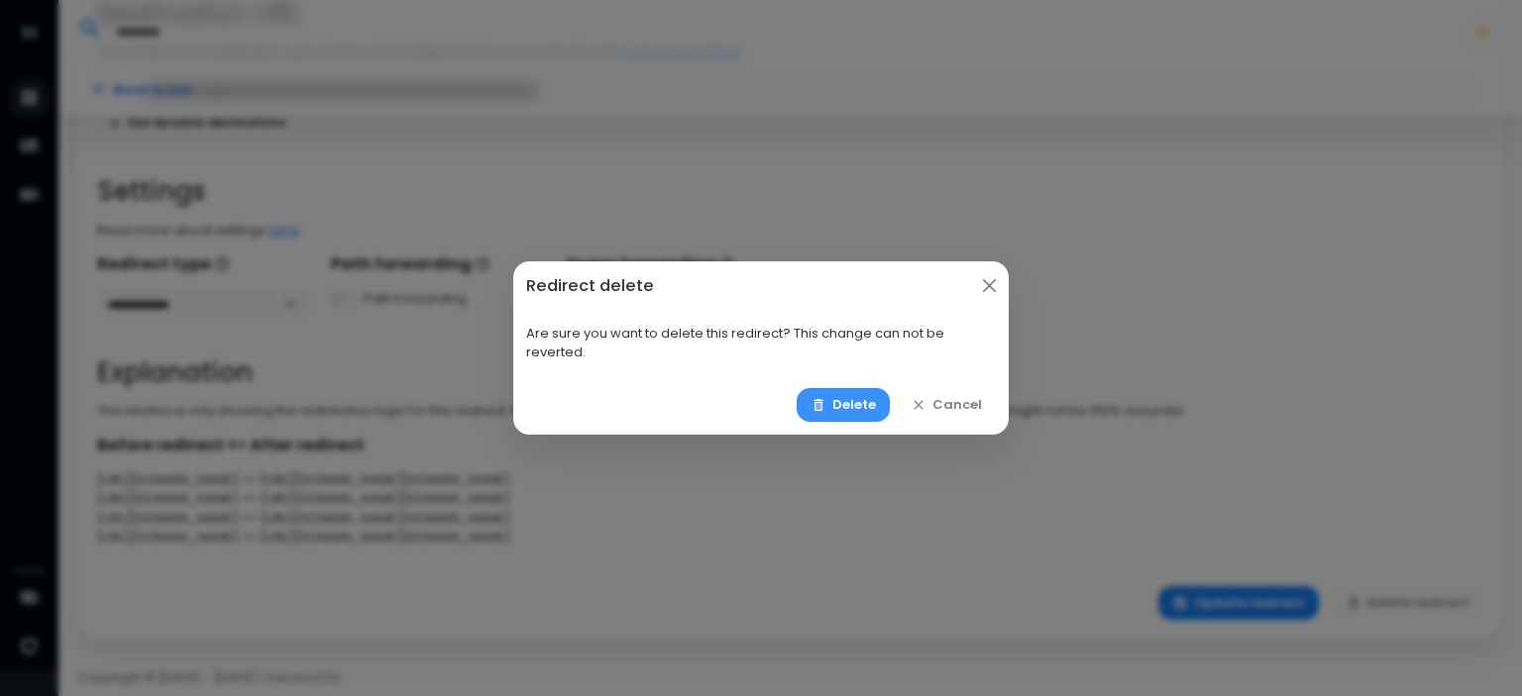
click at [858, 411] on button "Delete" at bounding box center [843, 405] width 94 height 35
click at [1191, 286] on div "Redirect delete Are sure you want to delete this redirect? This change can not …" at bounding box center [761, 348] width 1522 height 696
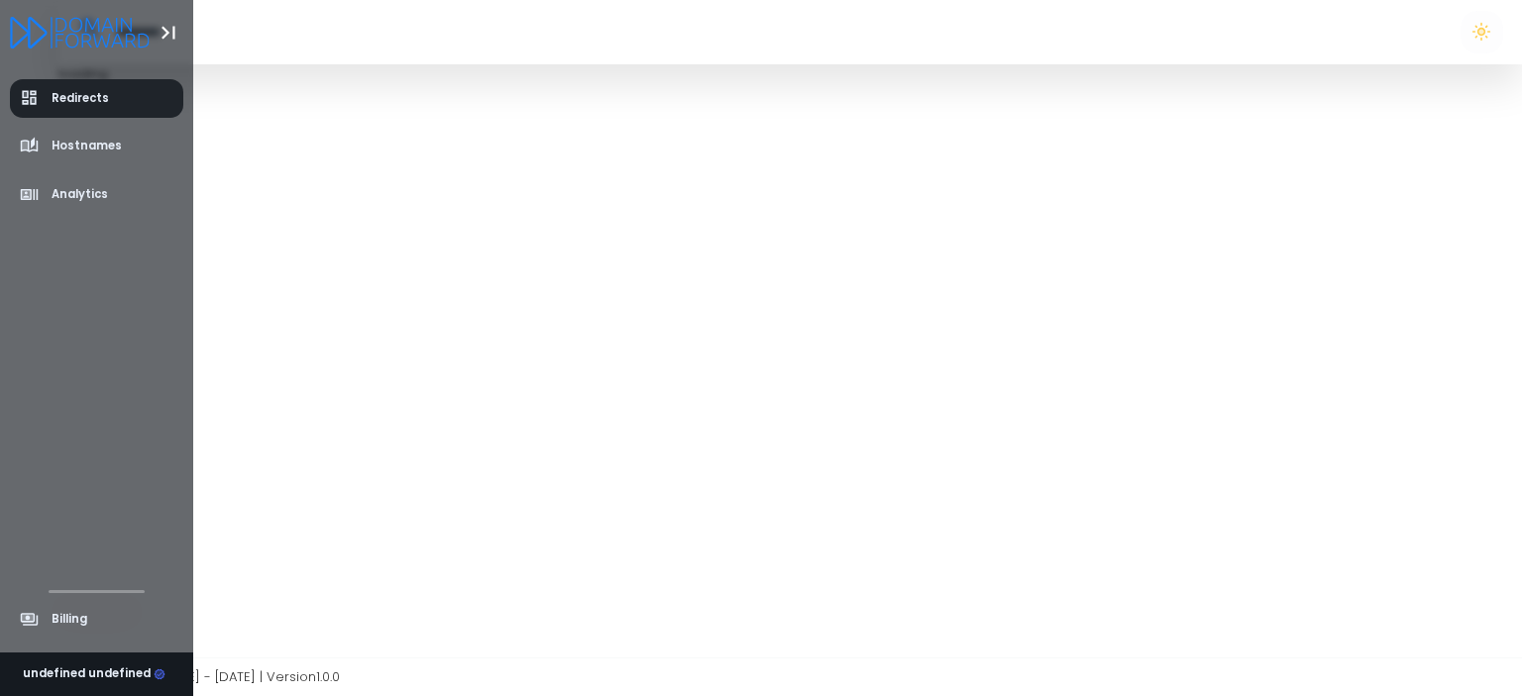
click at [43, 89] on span "Redirects" at bounding box center [65, 98] width 90 height 20
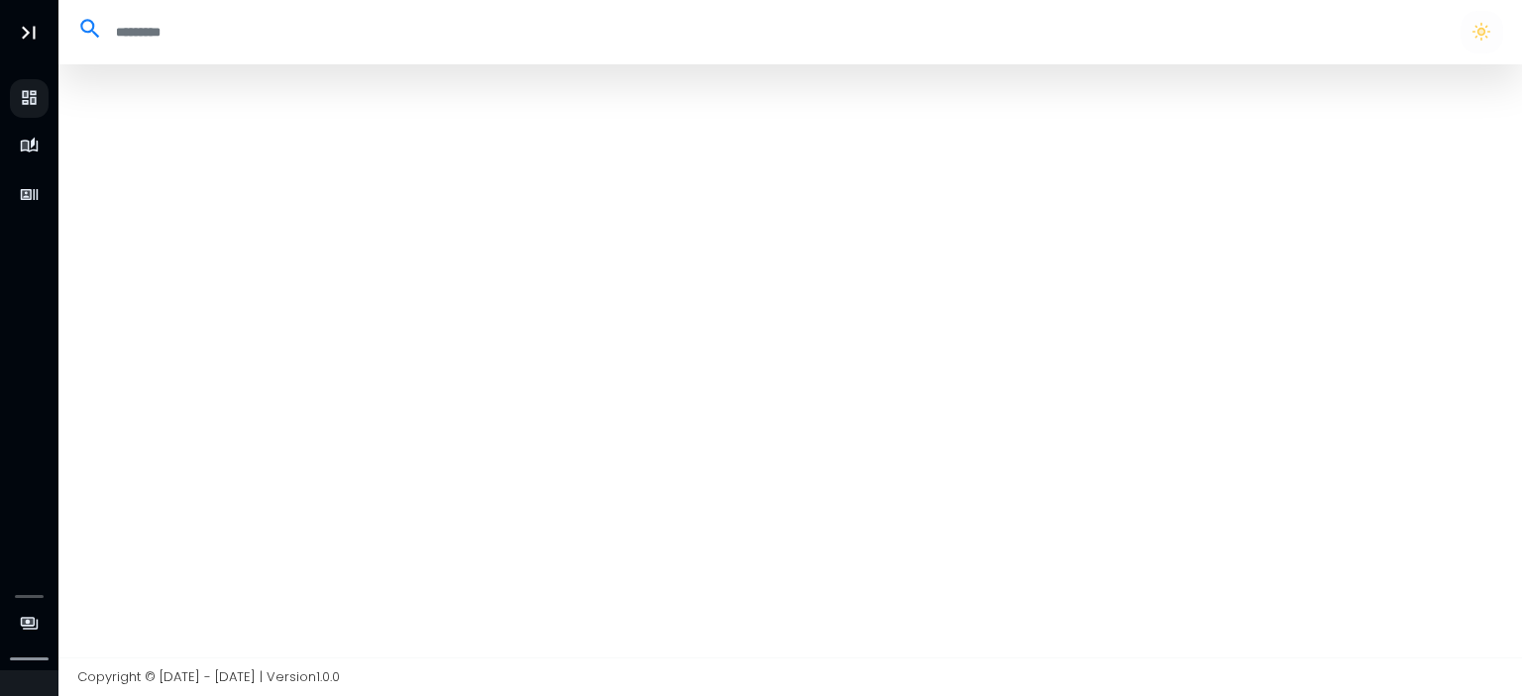
click at [692, 370] on div at bounding box center [790, 360] width 1464 height 593
click at [238, 13] on div at bounding box center [789, 32] width 1444 height 42
click at [319, 42] on input "search" at bounding box center [772, 32] width 1338 height 33
click at [1503, 53] on div at bounding box center [1481, 32] width 54 height 42
click at [1489, 30] on button "button" at bounding box center [1481, 32] width 42 height 42
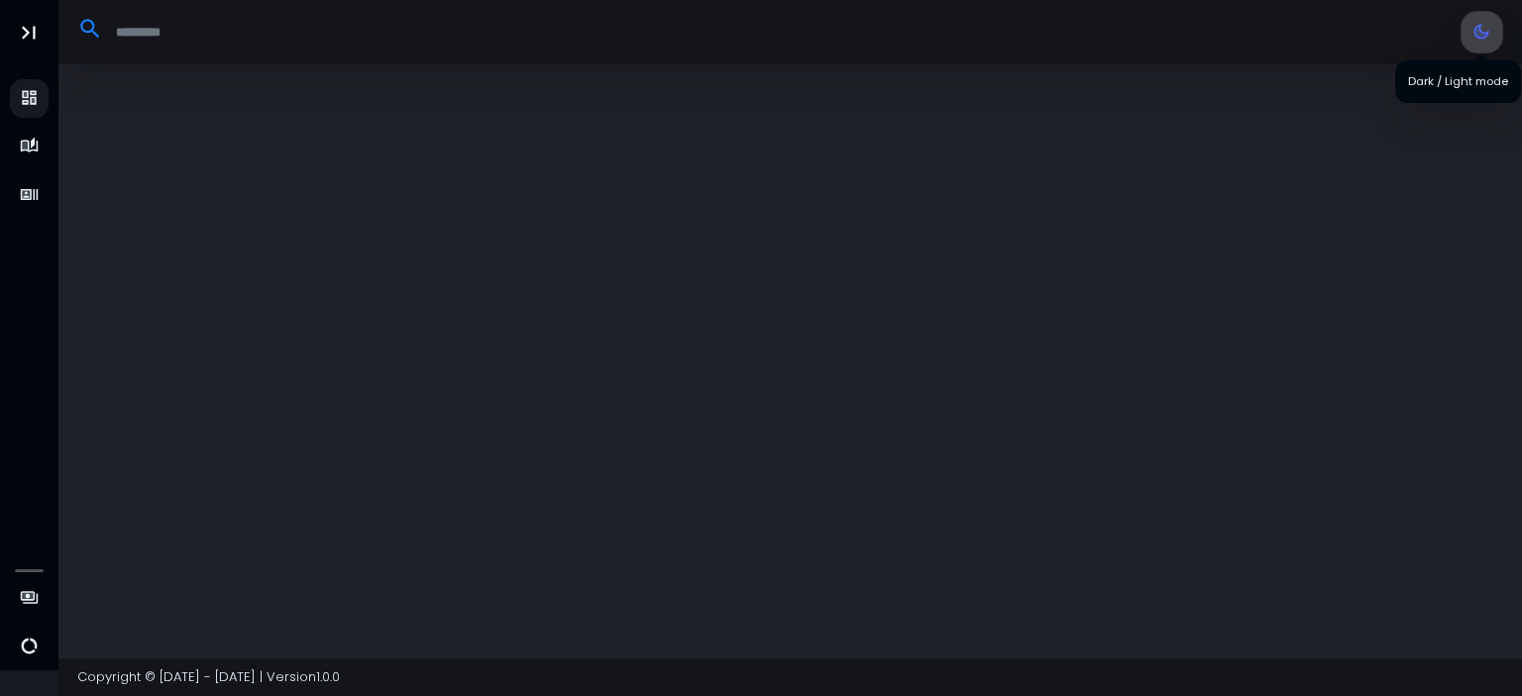
click at [1489, 30] on button "button" at bounding box center [1481, 32] width 42 height 42
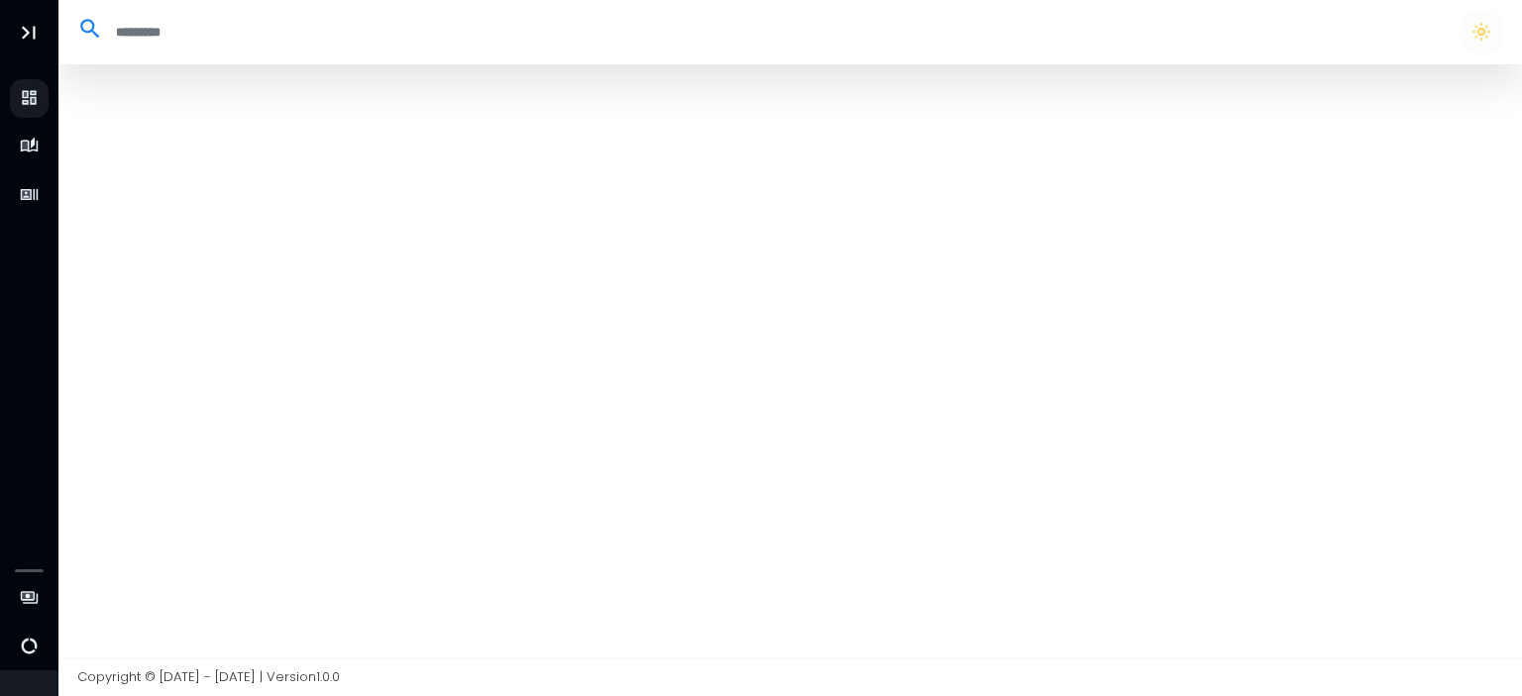
click at [517, 216] on div at bounding box center [790, 360] width 1464 height 593
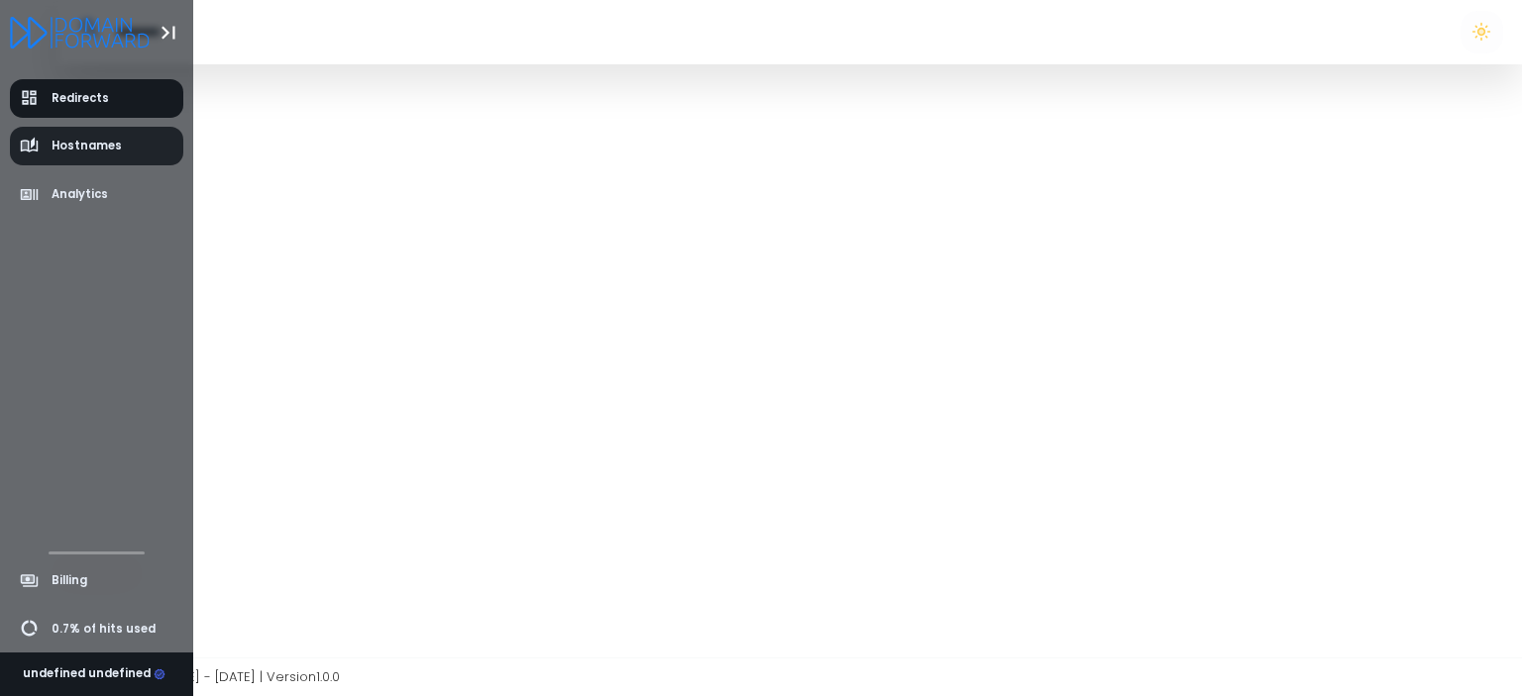
click at [40, 147] on span "Hostnames" at bounding box center [71, 147] width 103 height 20
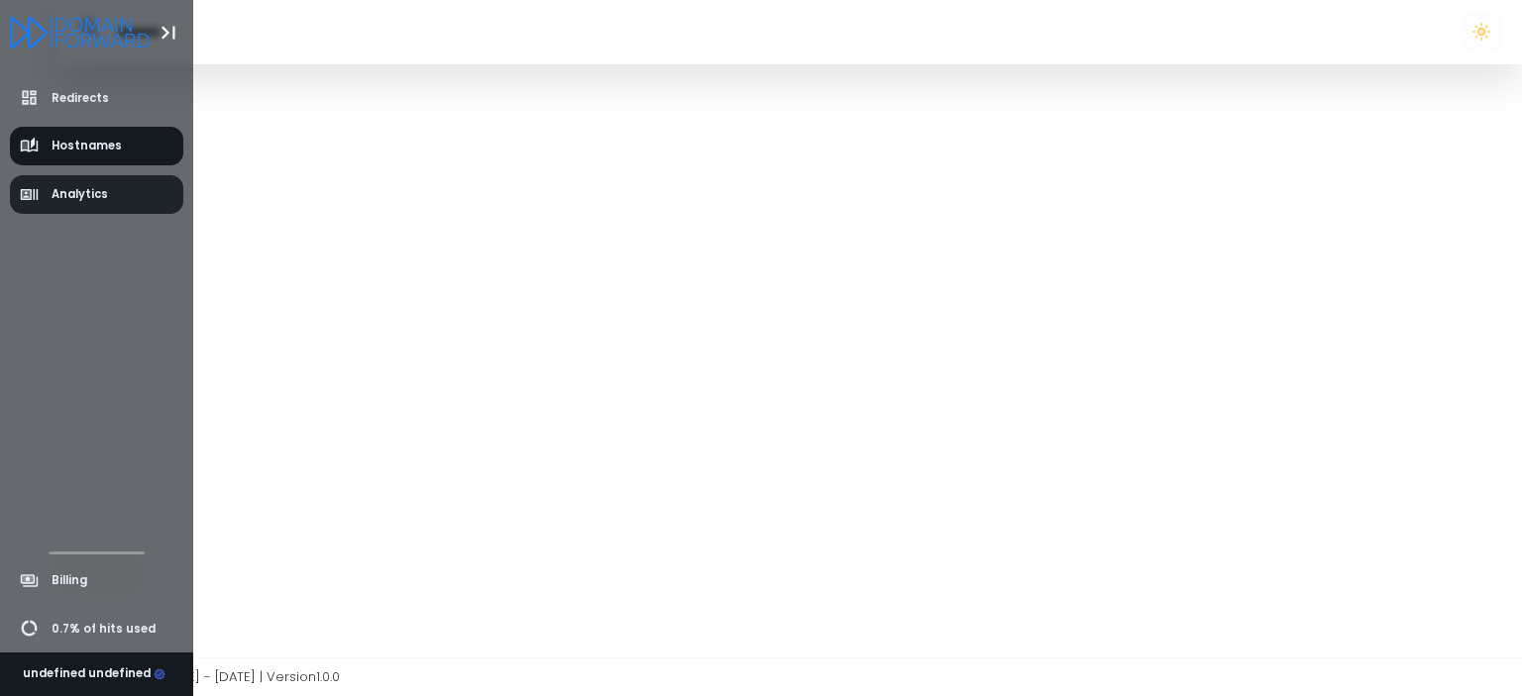
click at [69, 193] on span "Analytics" at bounding box center [80, 194] width 56 height 17
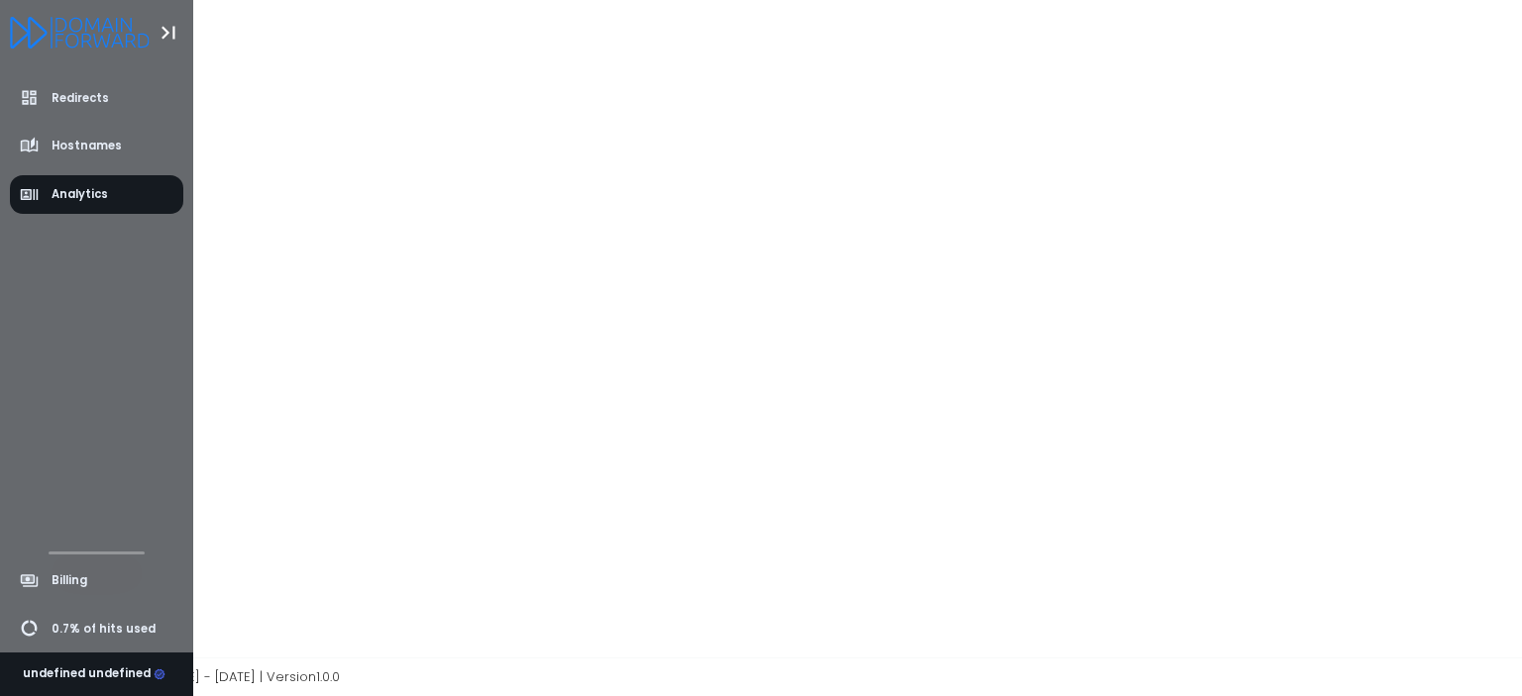
click at [120, 427] on div "Redirects Hostnames Analytics" at bounding box center [96, 308] width 193 height 489
click at [78, 585] on span "Billing" at bounding box center [70, 581] width 36 height 17
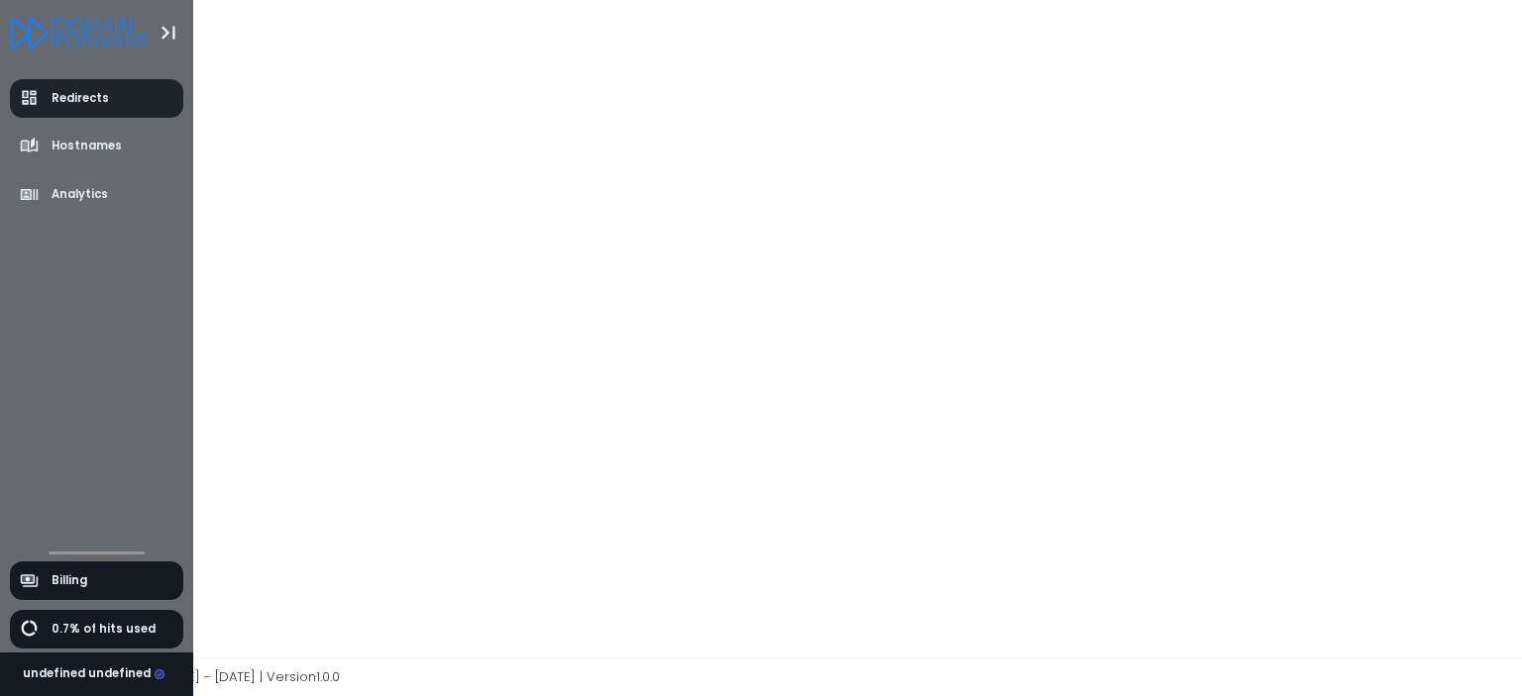
click at [35, 97] on icon "aside-dashboard" at bounding box center [30, 98] width 20 height 20
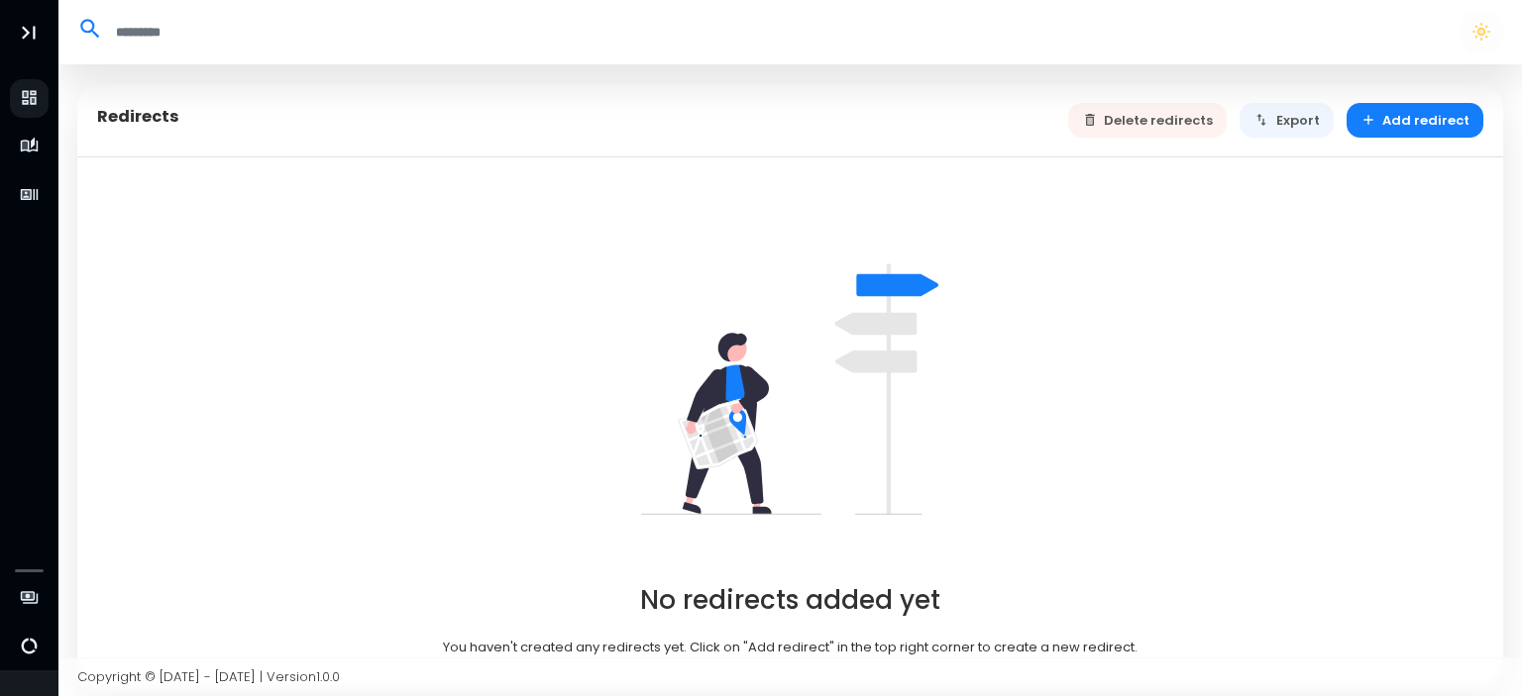
click at [1159, 93] on div "Redirects Delete redirects Export Add redirect" at bounding box center [789, 121] width 1425 height 74
click at [1153, 113] on div "Delete redirects Export Add redirect" at bounding box center [1276, 120] width 416 height 35
click at [852, 167] on div "No redirects added yet You haven't created any redirects yet. Click on "Add red…" at bounding box center [789, 424] width 1425 height 532
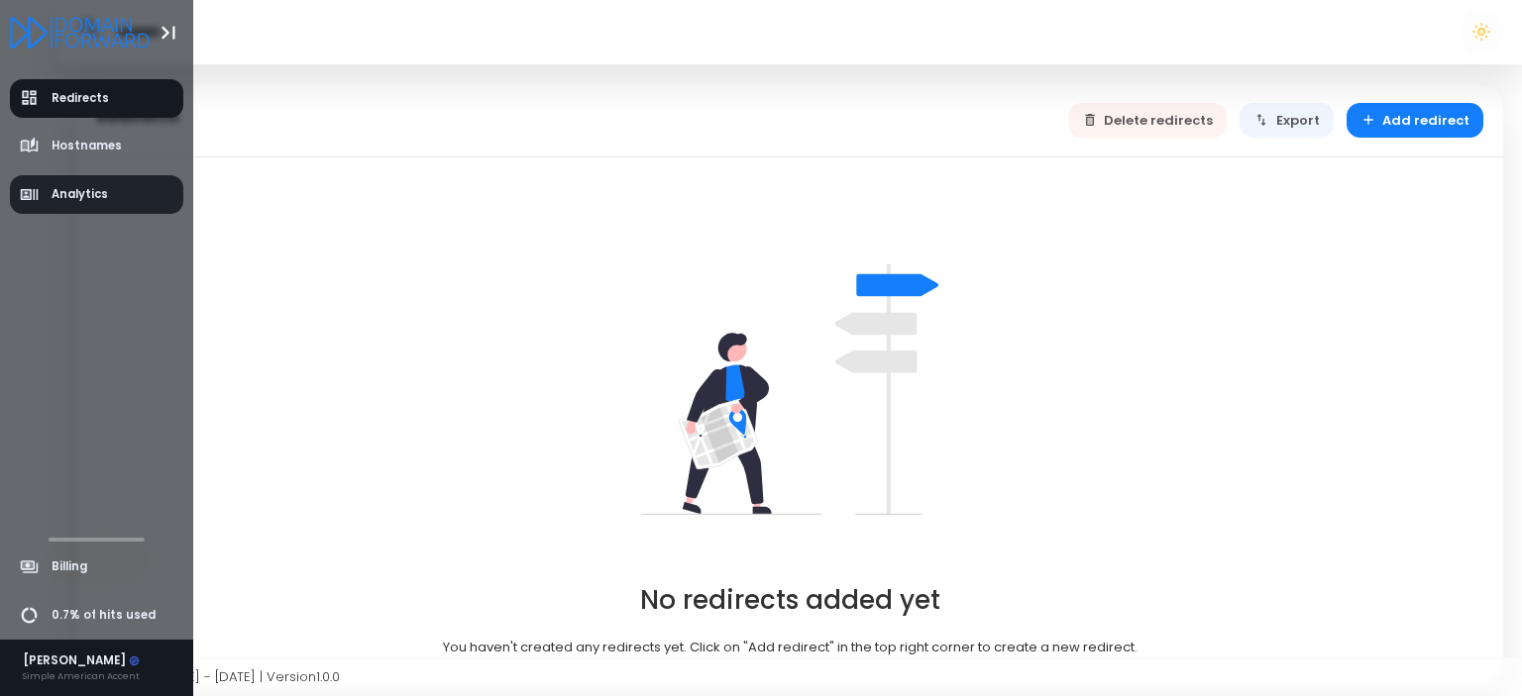
click at [42, 188] on span "Analytics" at bounding box center [64, 195] width 89 height 20
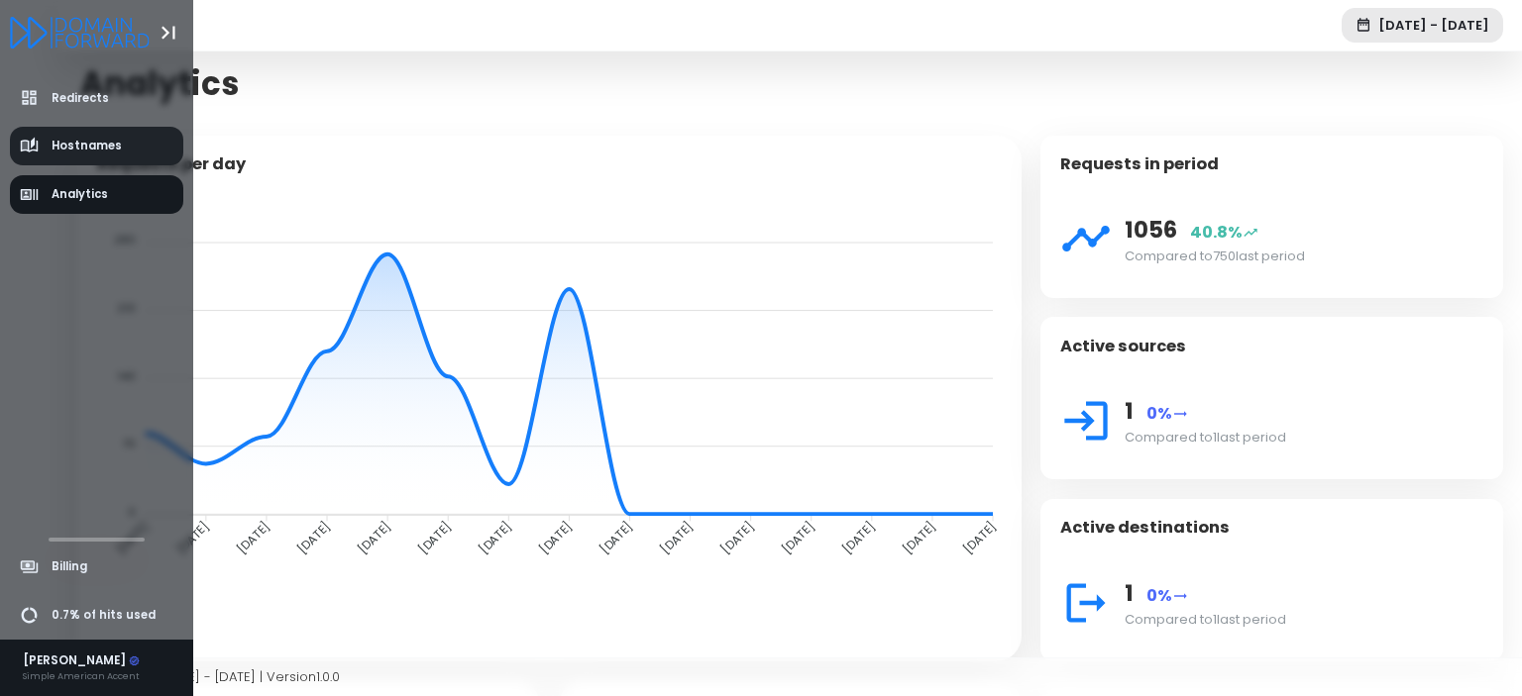
click at [57, 152] on span "Hostnames" at bounding box center [87, 146] width 70 height 17
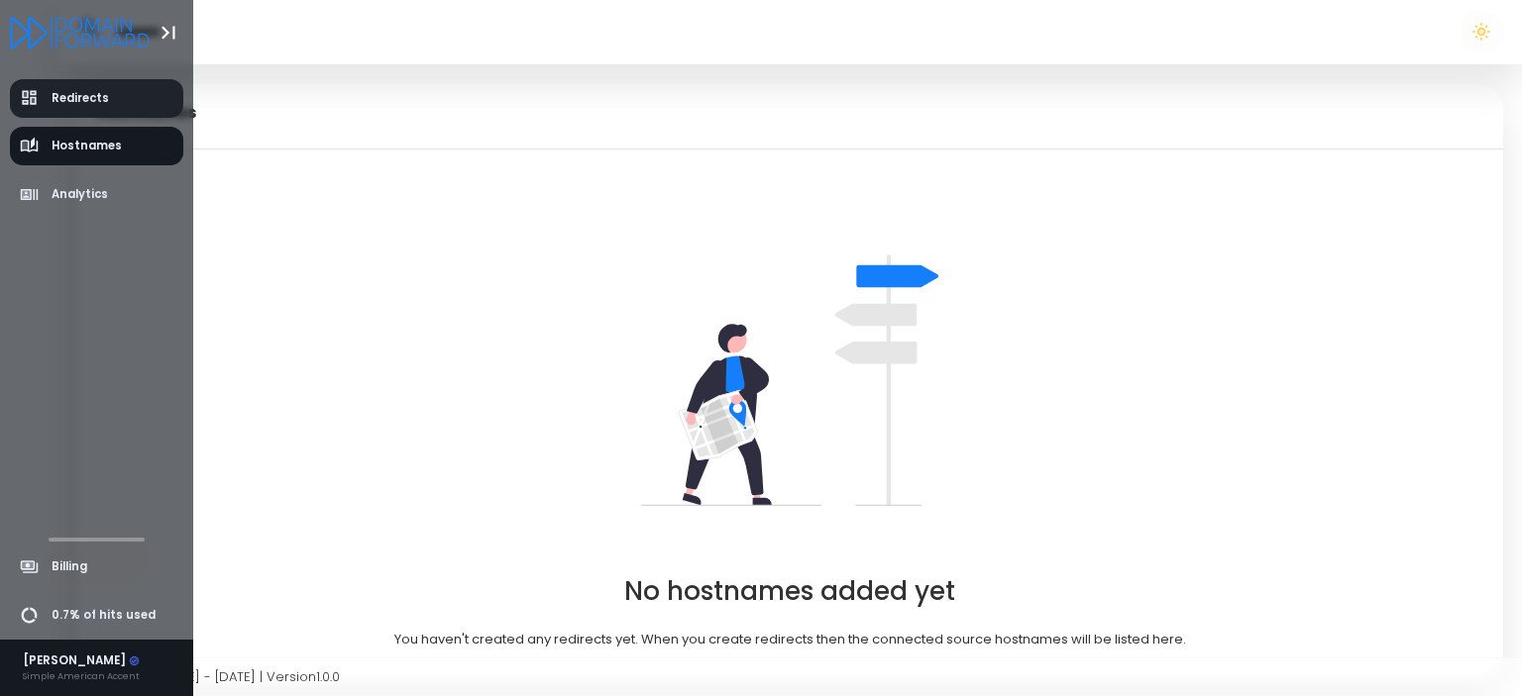
click at [112, 95] on link "Redirects" at bounding box center [97, 98] width 174 height 39
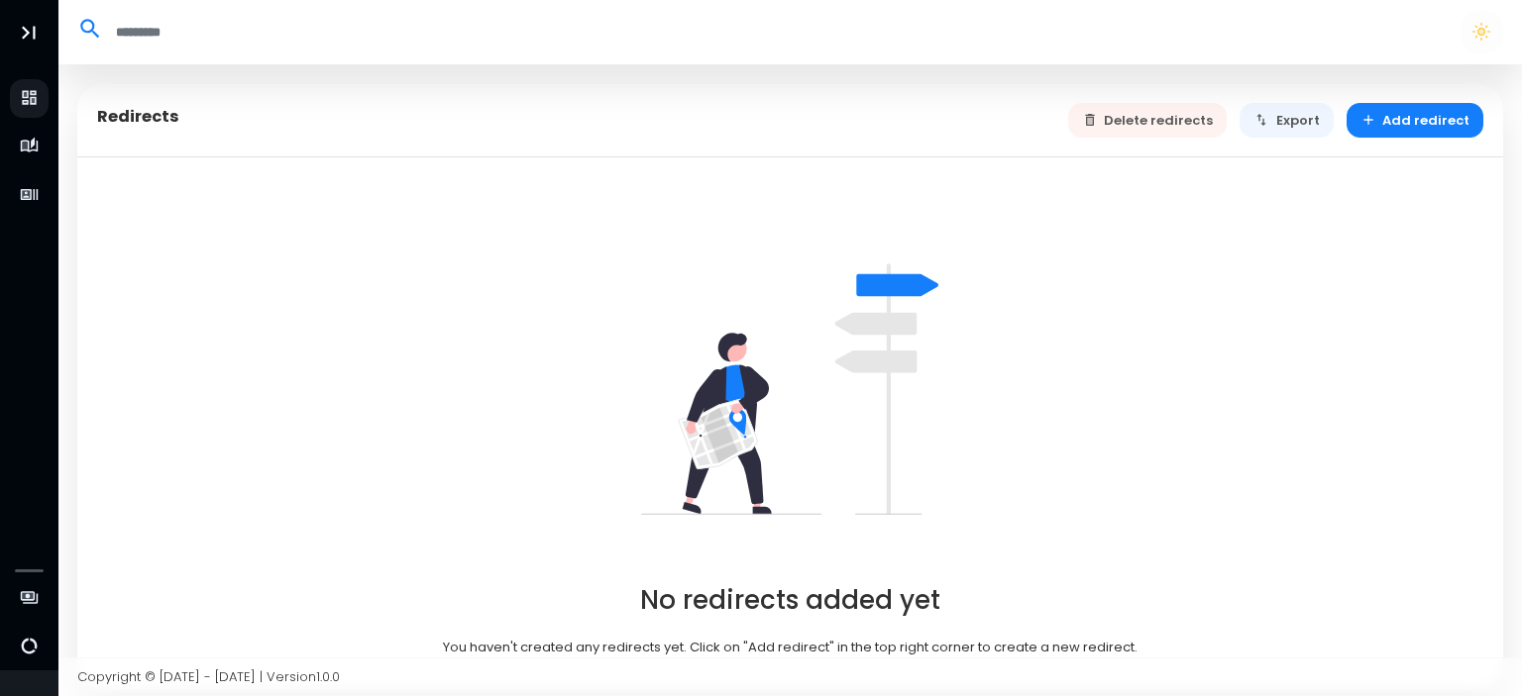
click at [1228, 360] on div "No redirects added yet You haven't created any redirects yet. Click on "Add red…" at bounding box center [790, 456] width 1387 height 430
click at [973, 349] on div "No redirects added yet You haven't created any redirects yet. Click on "Add red…" at bounding box center [790, 456] width 1387 height 430
